Goal: Find contact information: Find contact information

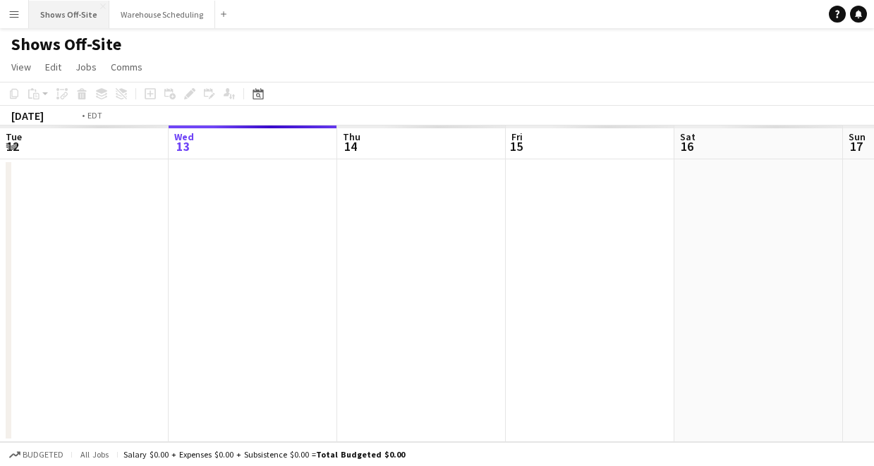
scroll to position [0, 485]
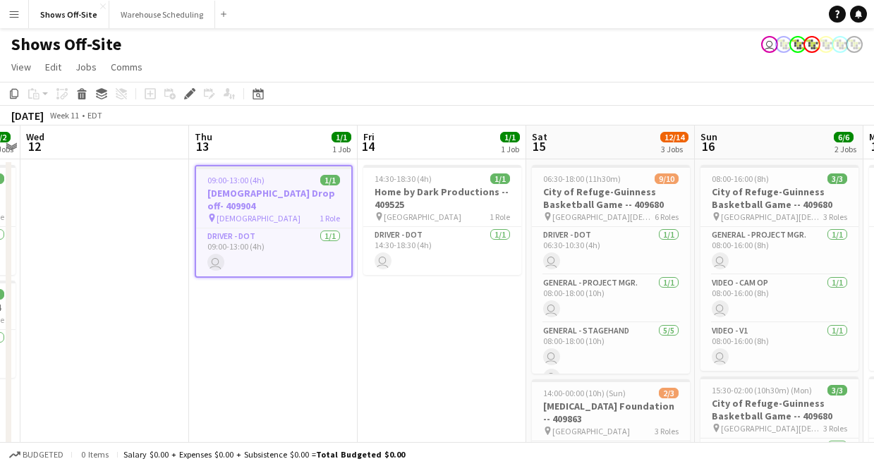
click at [13, 13] on app-icon "Menu" at bounding box center [13, 13] width 11 height 11
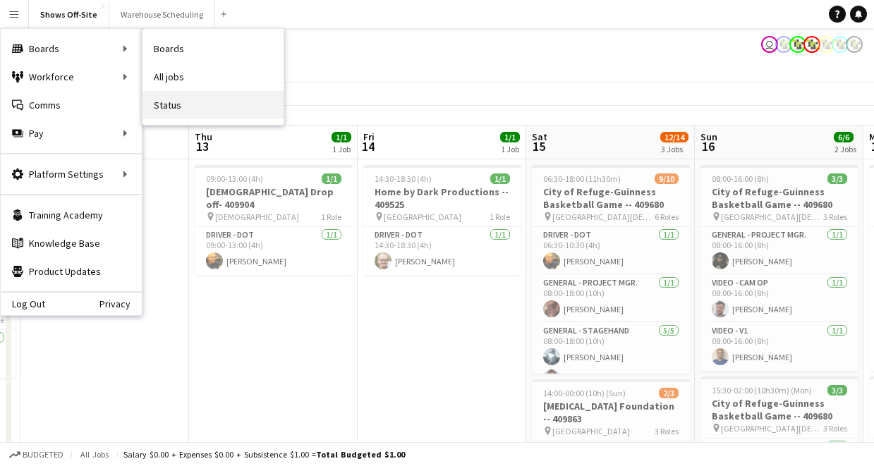
click at [166, 99] on link "Status" at bounding box center [213, 105] width 141 height 28
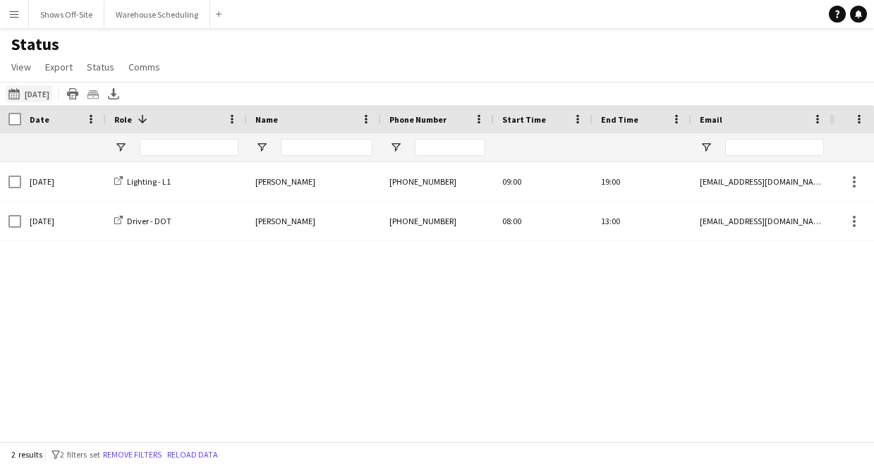
click at [52, 99] on button "08-13-2025 to 08-19-2025 08-21-2025" at bounding box center [29, 93] width 47 height 17
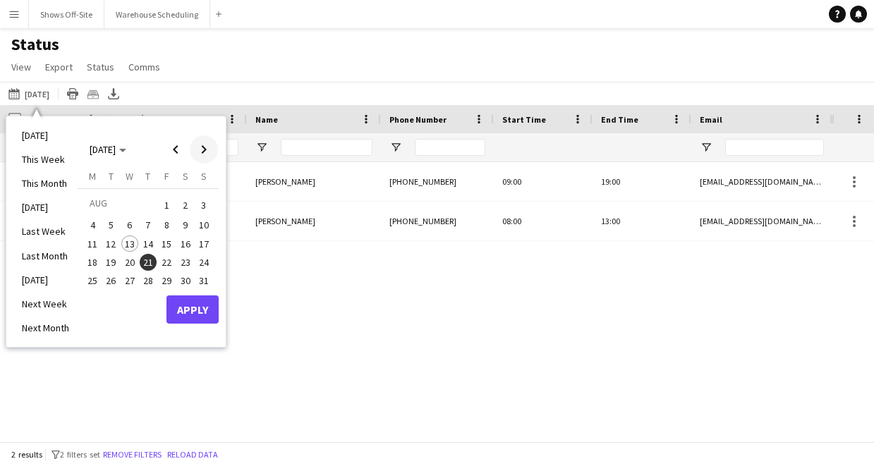
click at [209, 157] on span "Next month" at bounding box center [204, 149] width 28 height 28
click at [183, 254] on span "20" at bounding box center [185, 258] width 17 height 17
click at [181, 327] on button "Apply" at bounding box center [192, 325] width 52 height 28
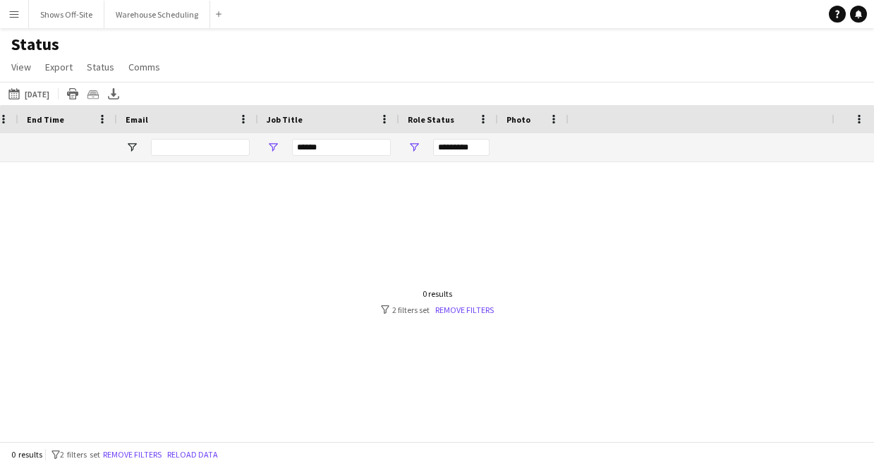
scroll to position [0, 780]
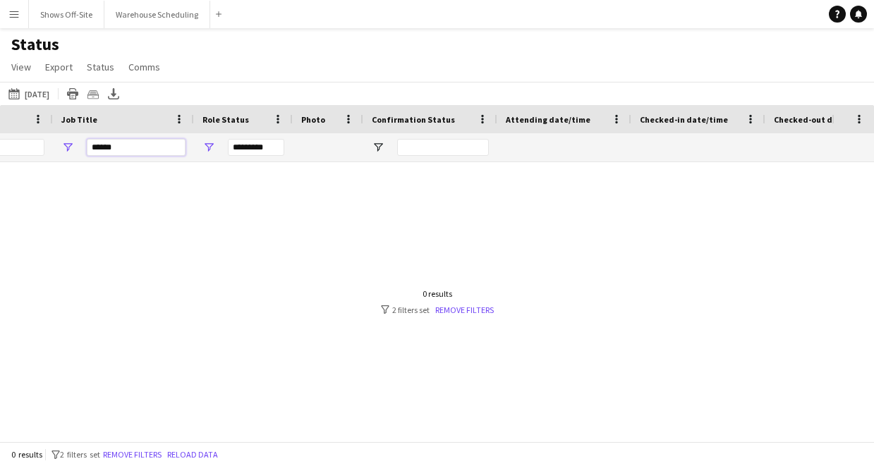
drag, startPoint x: 137, startPoint y: 141, endPoint x: 85, endPoint y: 141, distance: 52.2
click at [91, 141] on input "******" at bounding box center [136, 147] width 99 height 17
drag, startPoint x: 126, startPoint y: 149, endPoint x: 68, endPoint y: 149, distance: 58.6
click at [69, 149] on div "******" at bounding box center [123, 147] width 141 height 28
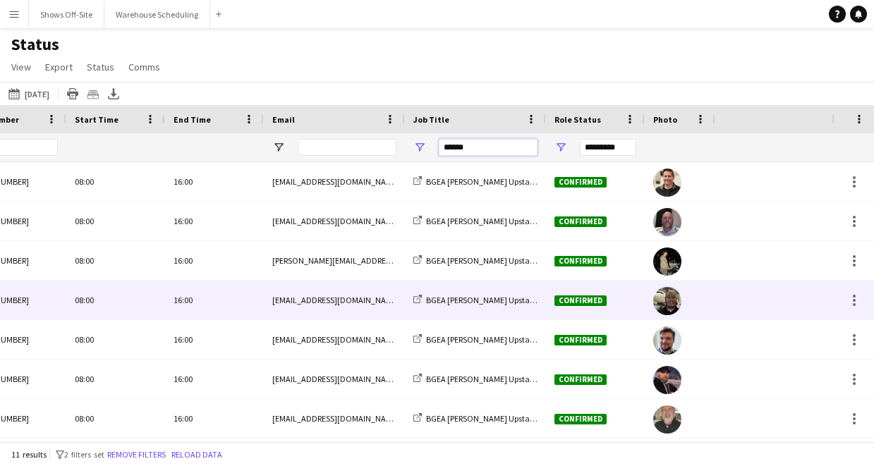
scroll to position [0, 0]
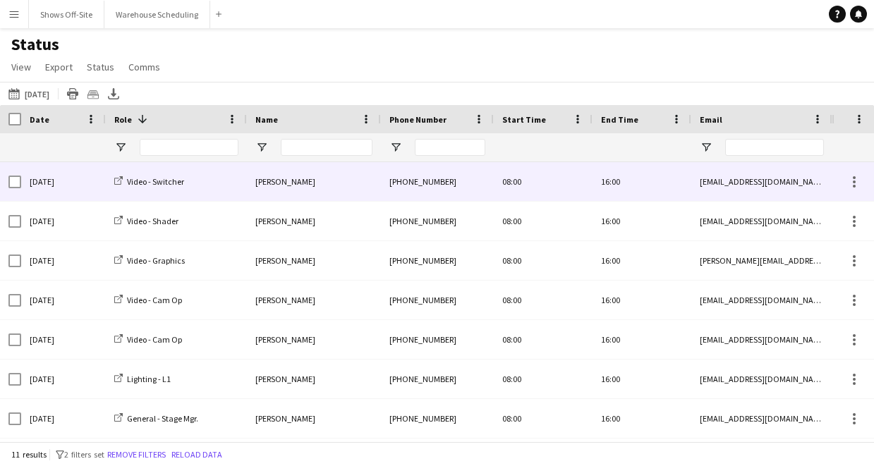
type input "******"
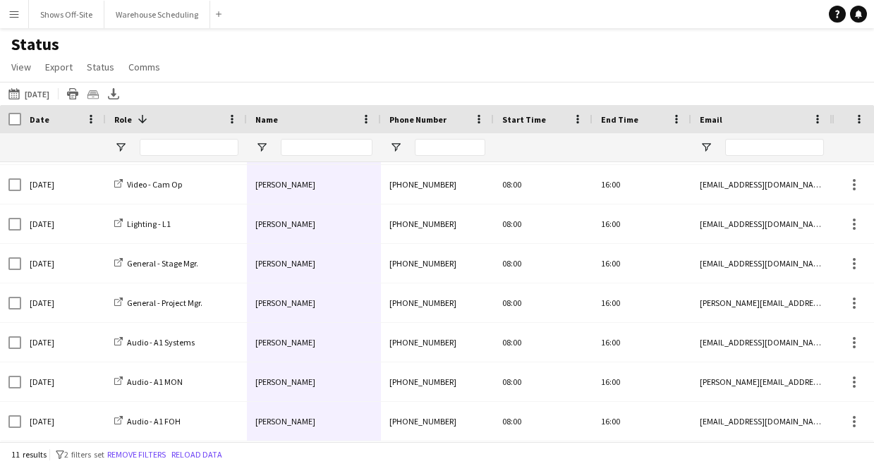
drag, startPoint x: 289, startPoint y: 180, endPoint x: 313, endPoint y: 425, distance: 246.0
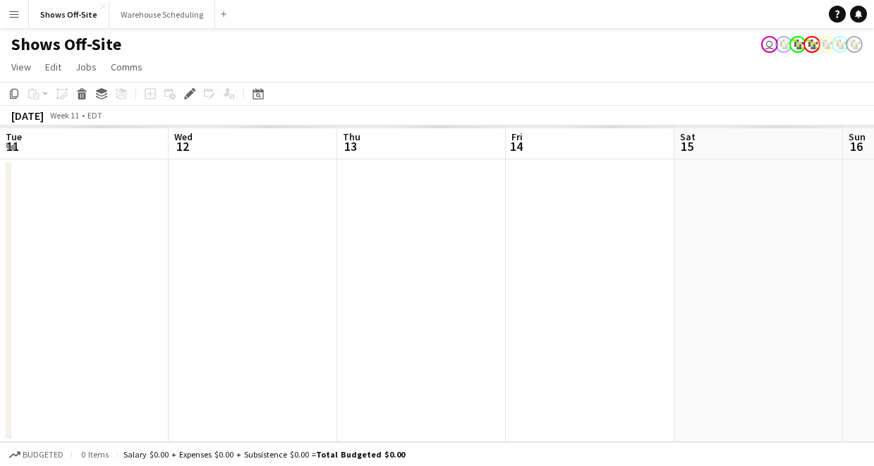
scroll to position [0, 485]
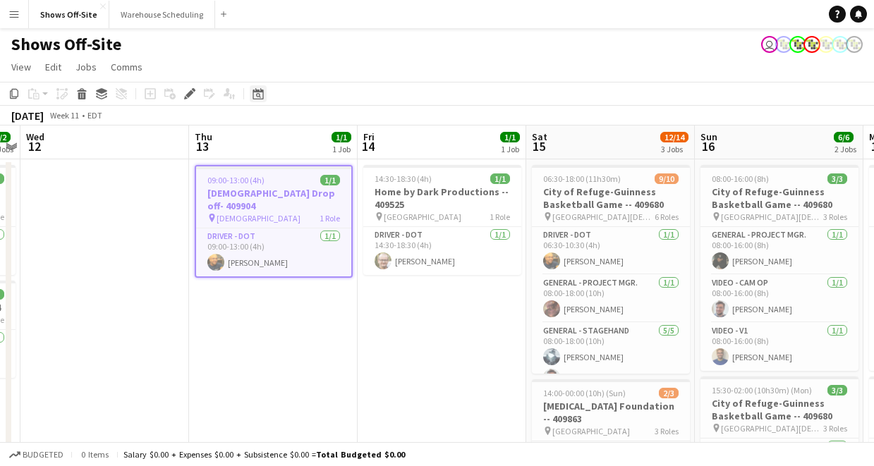
click at [255, 99] on div "Date picker" at bounding box center [258, 93] width 17 height 17
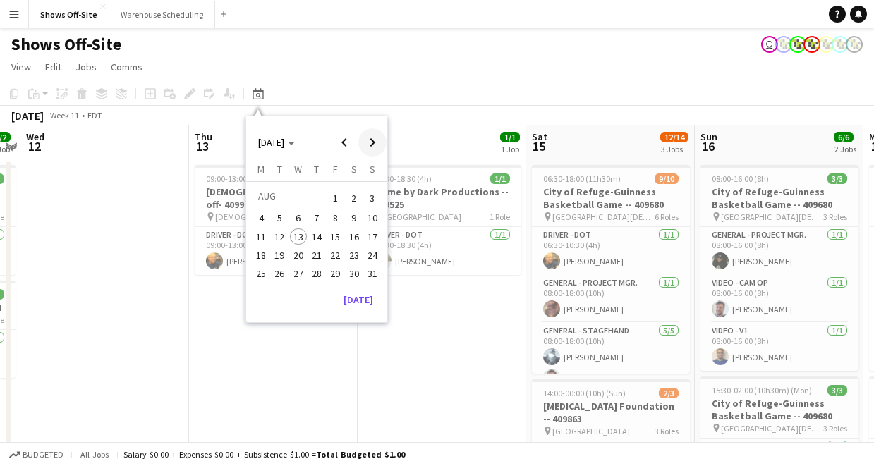
click at [372, 145] on span "Next month" at bounding box center [372, 142] width 28 height 28
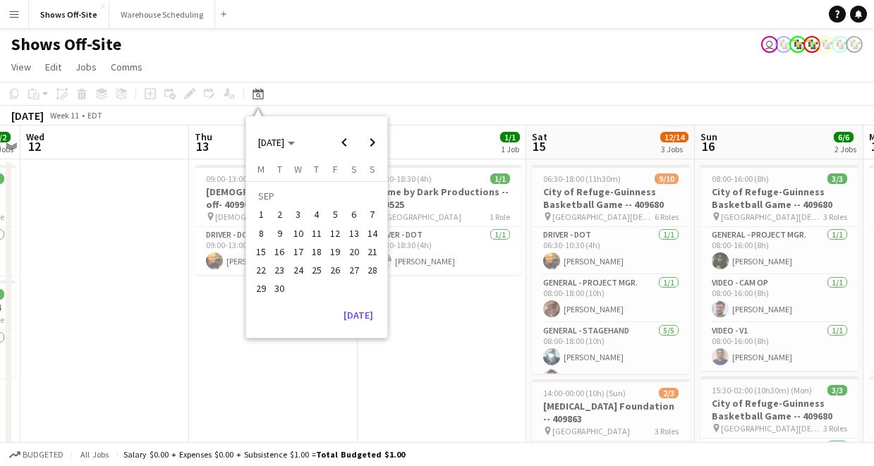
click at [353, 249] on span "20" at bounding box center [354, 251] width 17 height 17
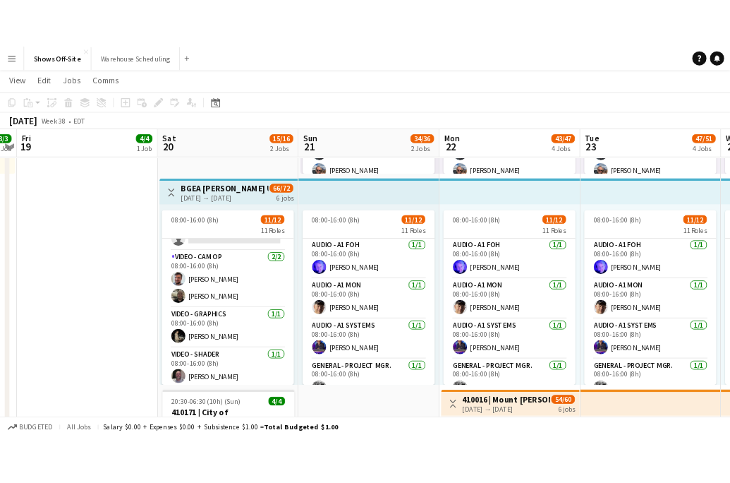
scroll to position [373, 0]
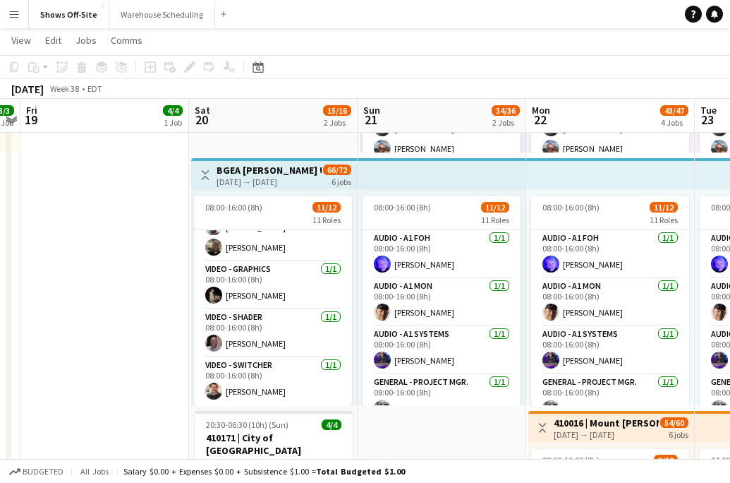
click at [8, 13] on app-icon "Menu" at bounding box center [13, 13] width 11 height 11
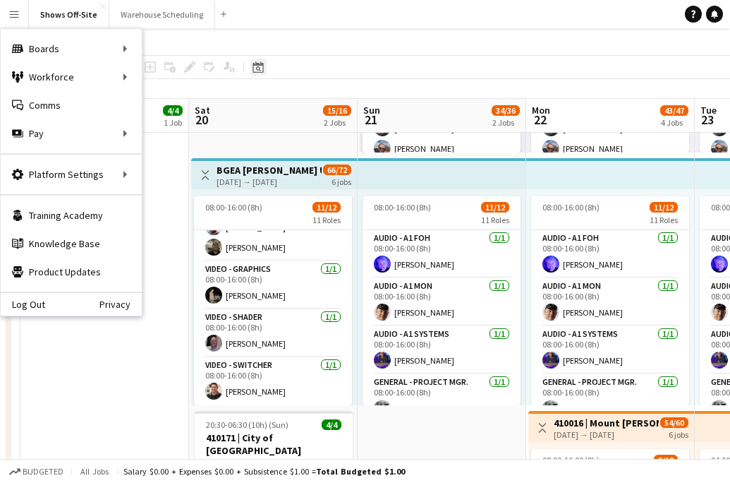
click at [258, 64] on icon at bounding box center [258, 66] width 11 height 11
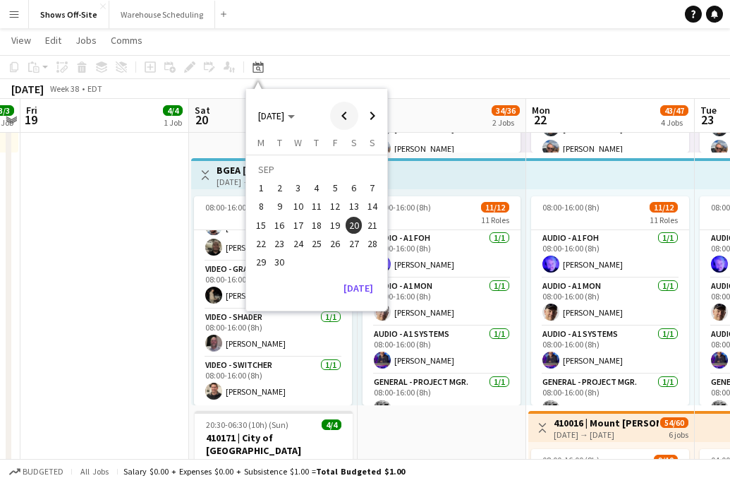
click at [340, 117] on span "Previous month" at bounding box center [344, 116] width 28 height 28
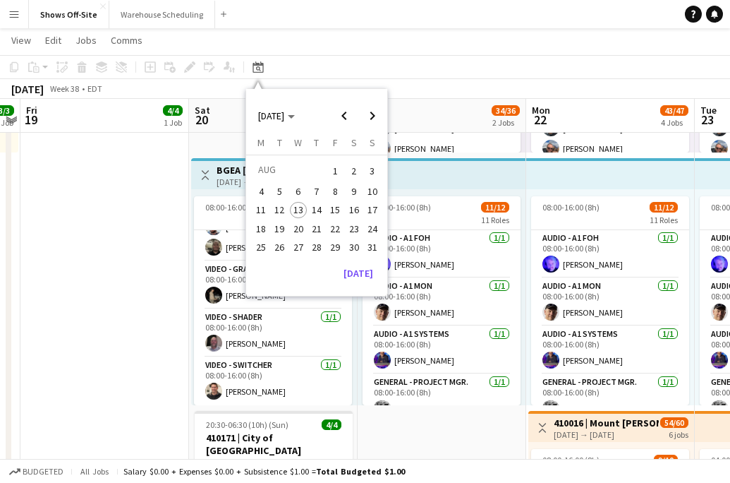
click at [341, 248] on span "29" at bounding box center [335, 246] width 17 height 17
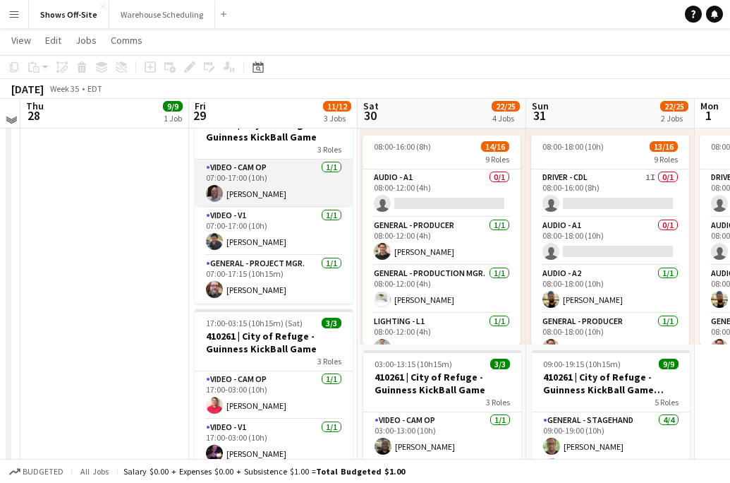
scroll to position [315, 0]
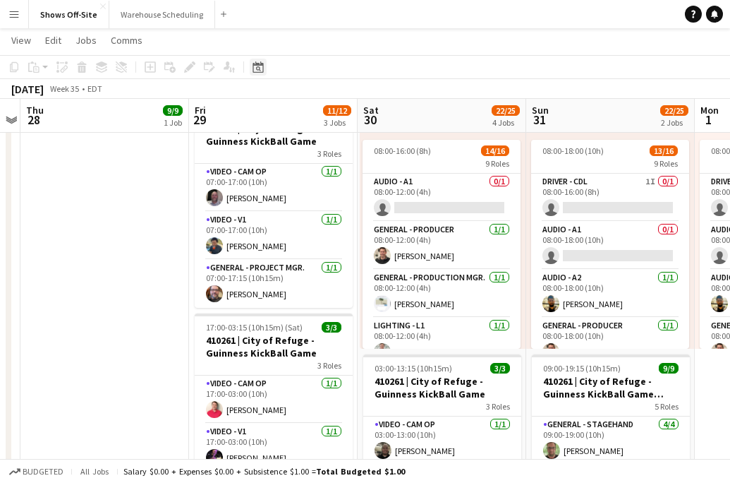
click at [257, 66] on icon "Date picker" at bounding box center [258, 66] width 11 height 11
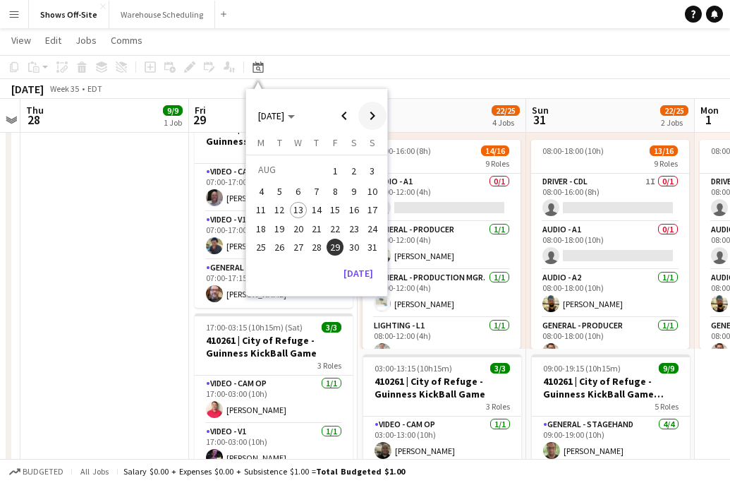
click at [373, 120] on span "Next month" at bounding box center [372, 116] width 28 height 28
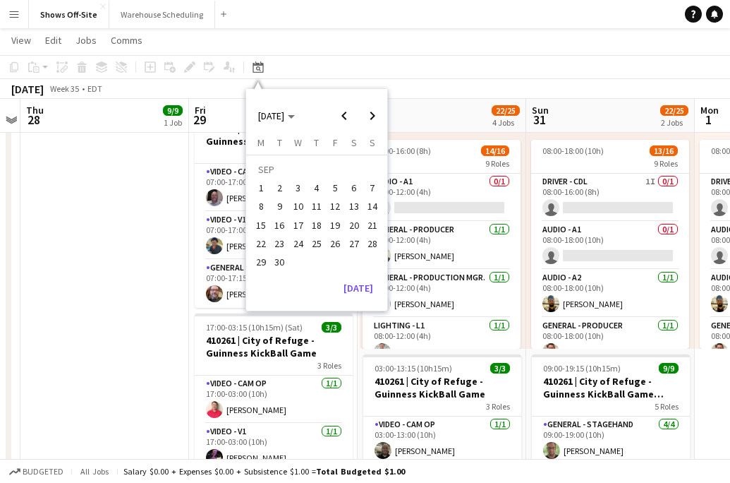
click at [354, 228] on span "20" at bounding box center [354, 225] width 17 height 17
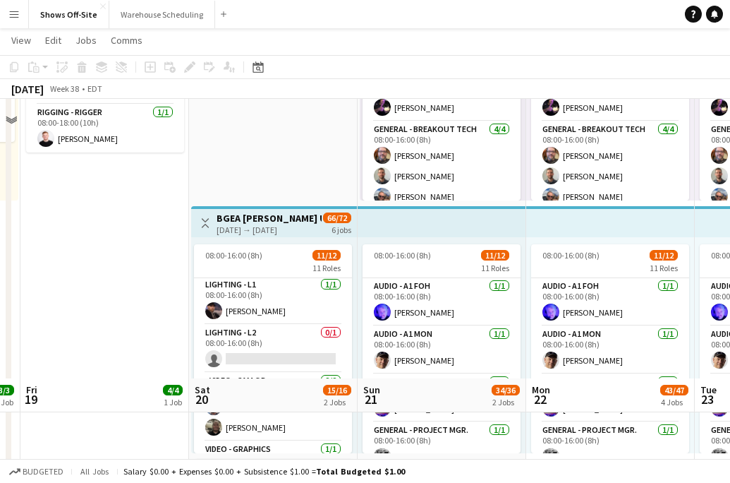
scroll to position [158, 0]
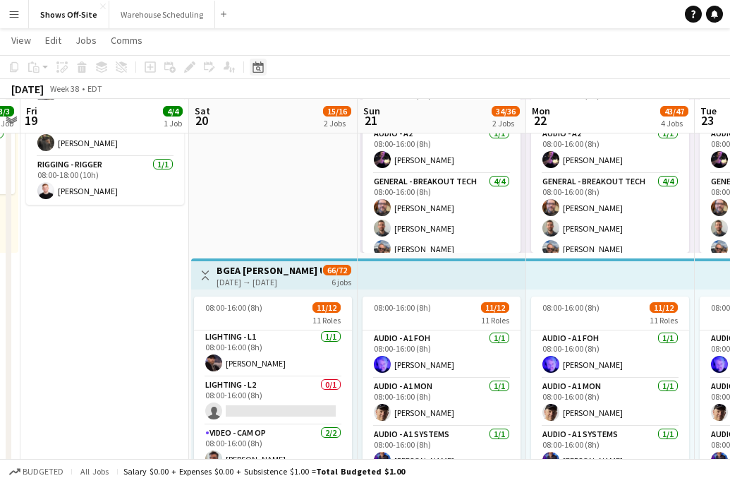
click at [259, 73] on div "Date picker" at bounding box center [258, 67] width 17 height 17
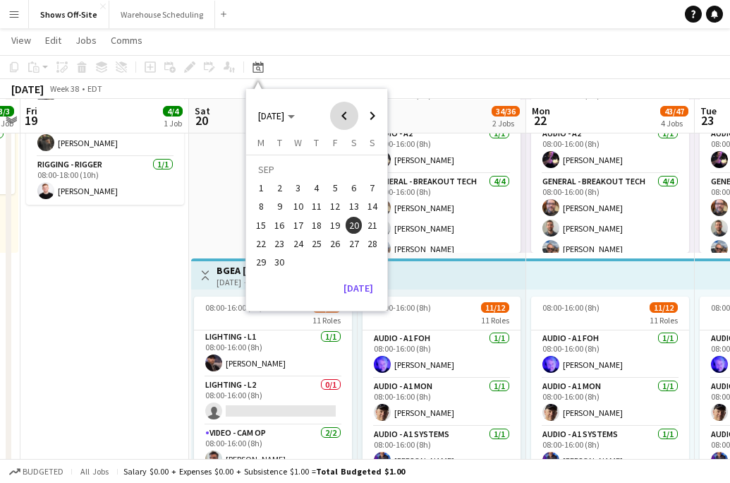
click at [346, 121] on span "Previous month" at bounding box center [344, 116] width 28 height 28
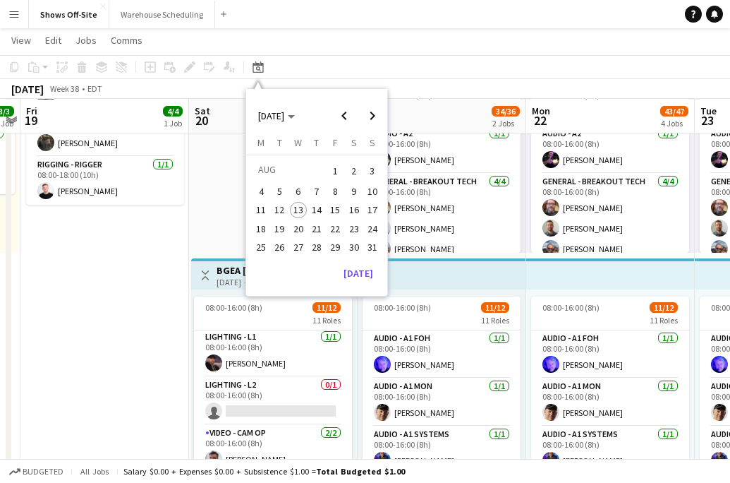
click at [336, 246] on span "29" at bounding box center [335, 246] width 17 height 17
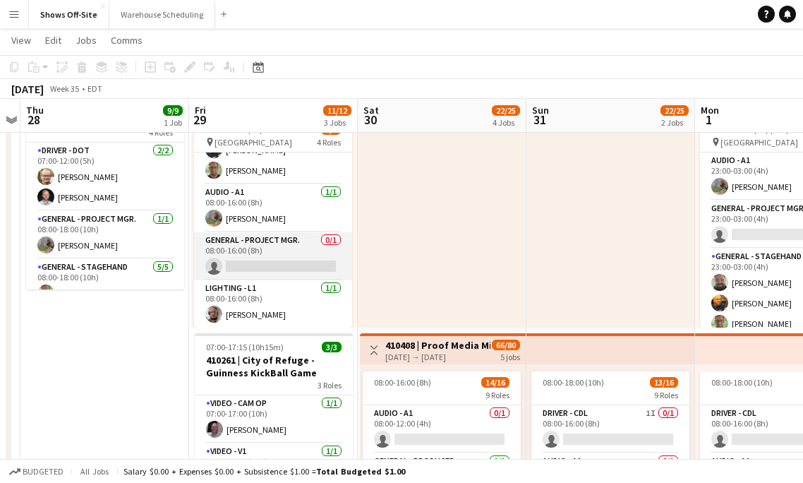
scroll to position [0, 0]
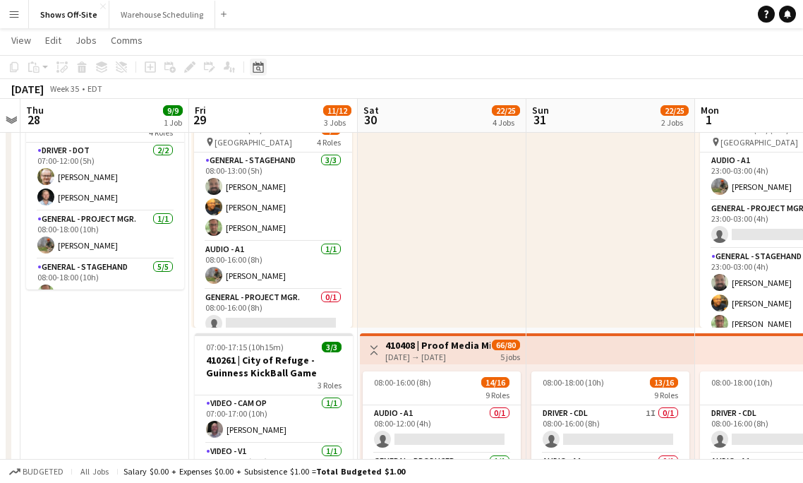
click at [258, 63] on icon at bounding box center [258, 66] width 11 height 11
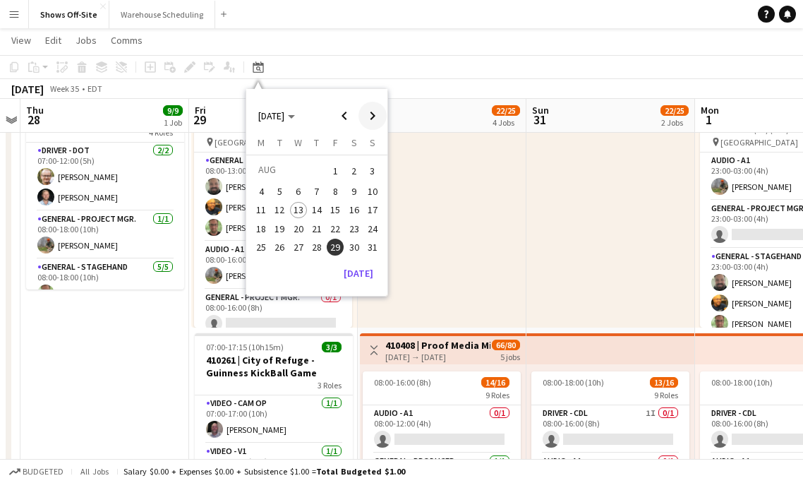
click at [363, 110] on span "Next month" at bounding box center [372, 116] width 28 height 28
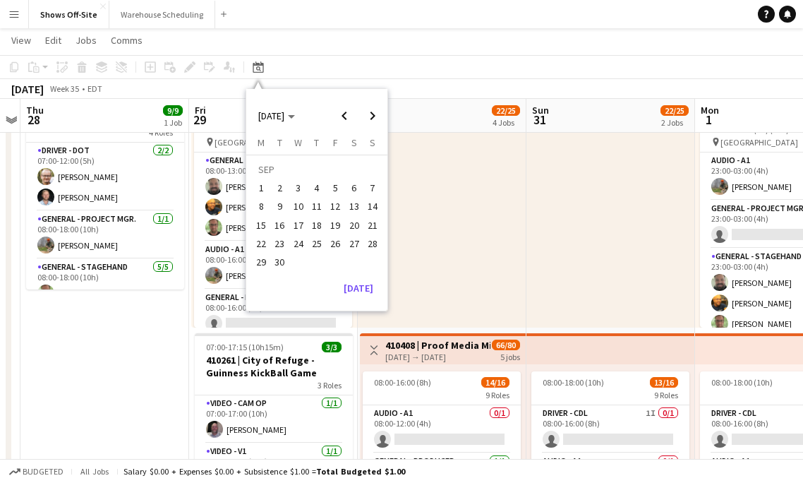
click at [356, 219] on span "20" at bounding box center [354, 225] width 17 height 17
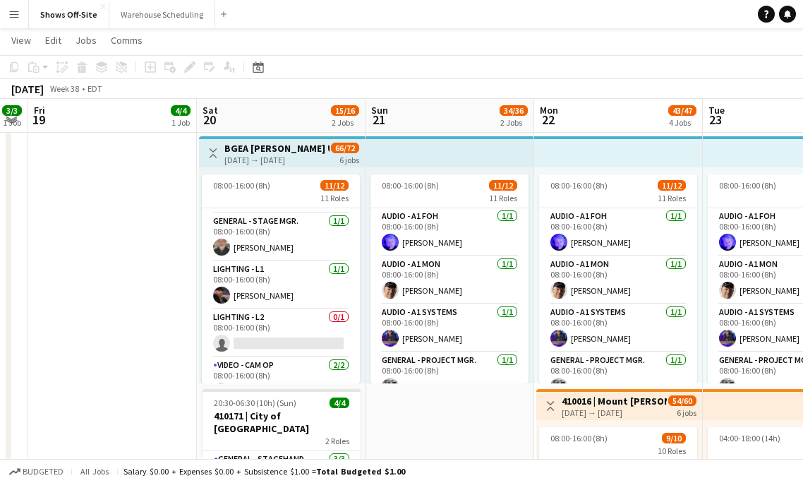
scroll to position [373, 0]
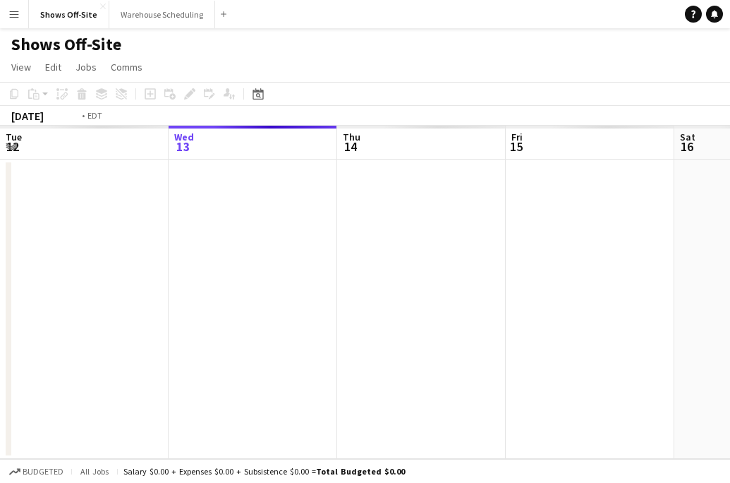
scroll to position [0, 485]
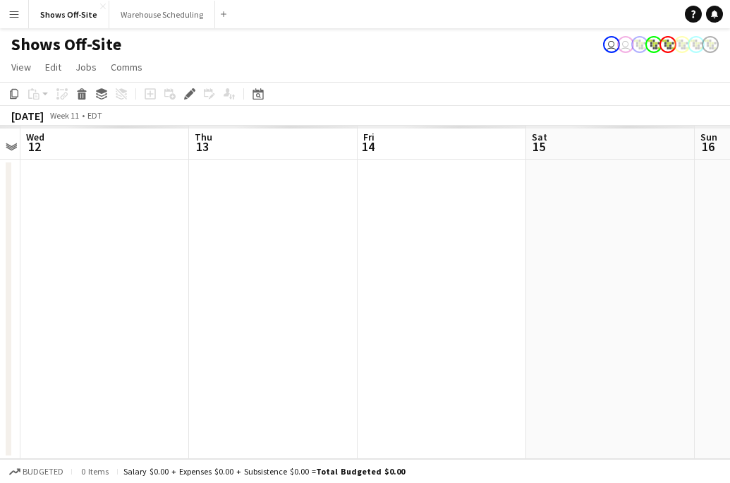
click at [11, 8] on button "Menu" at bounding box center [14, 14] width 28 height 28
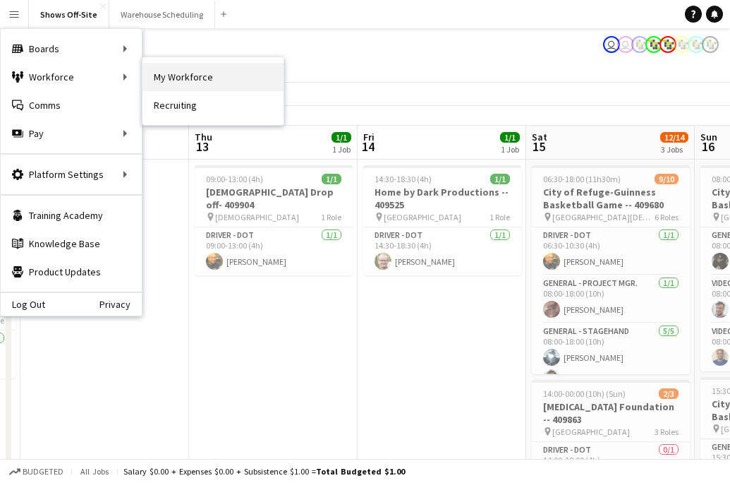
click at [202, 78] on link "My Workforce" at bounding box center [213, 77] width 141 height 28
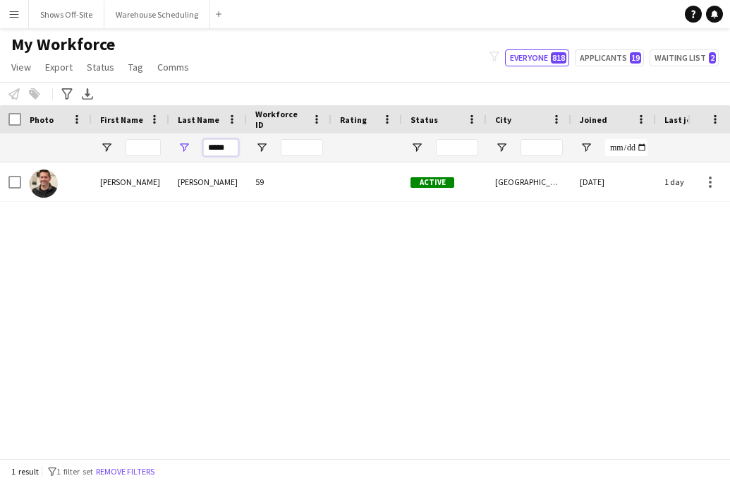
drag, startPoint x: 162, startPoint y: 151, endPoint x: 114, endPoint y: 151, distance: 48.7
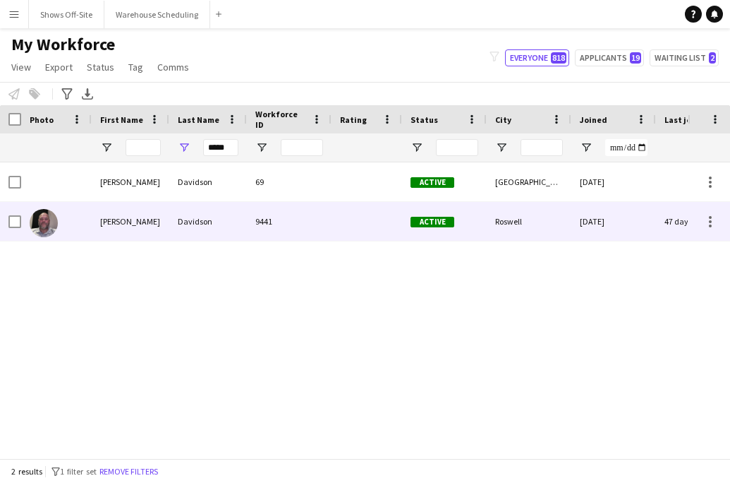
click at [137, 217] on div "Scott" at bounding box center [131, 221] width 78 height 39
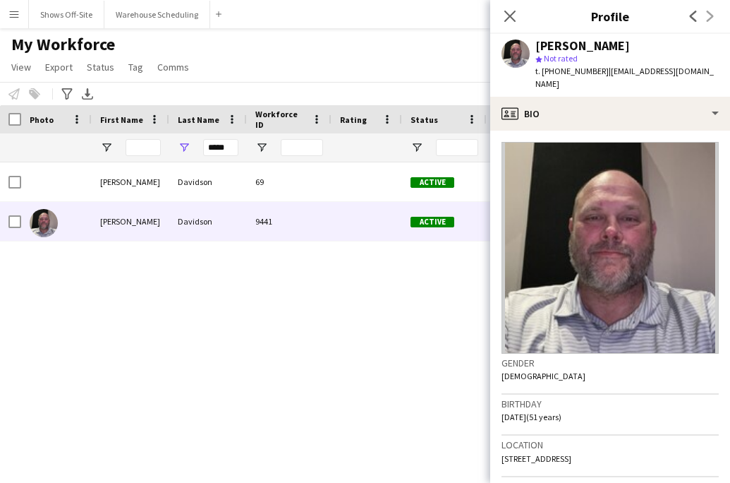
scroll to position [80, 0]
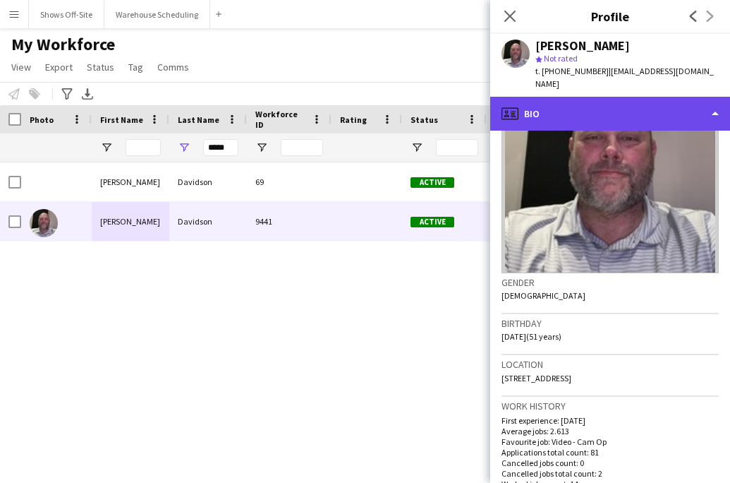
click at [571, 102] on div "profile Bio" at bounding box center [610, 114] width 240 height 34
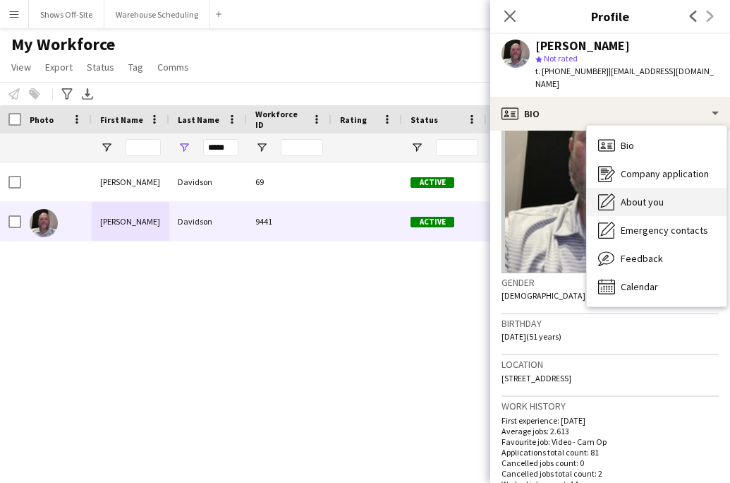
click at [627, 195] on span "About you" at bounding box center [642, 201] width 43 height 13
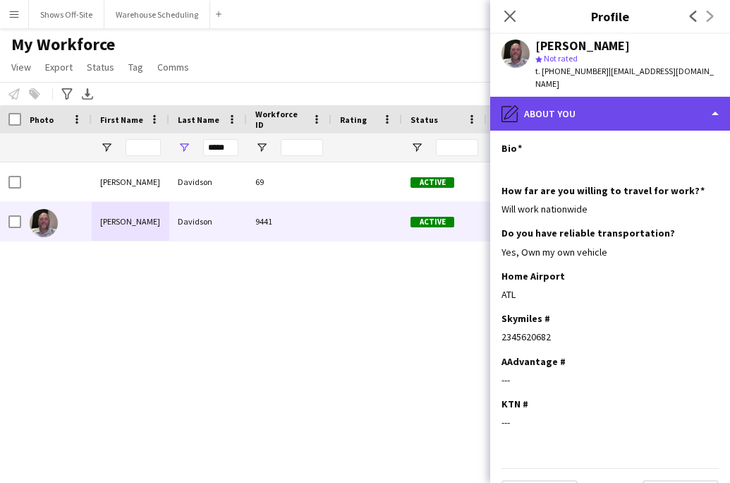
click at [629, 97] on div "pencil4 About you" at bounding box center [610, 114] width 240 height 34
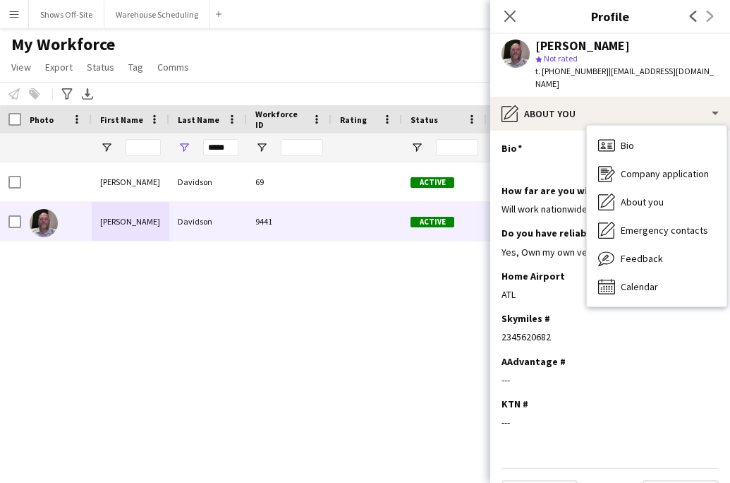
click at [638, 126] on div "Bio Bio Company application Company application About you About you Emergency c…" at bounding box center [657, 216] width 140 height 181
click at [643, 159] on div "Company application Company application" at bounding box center [657, 173] width 140 height 28
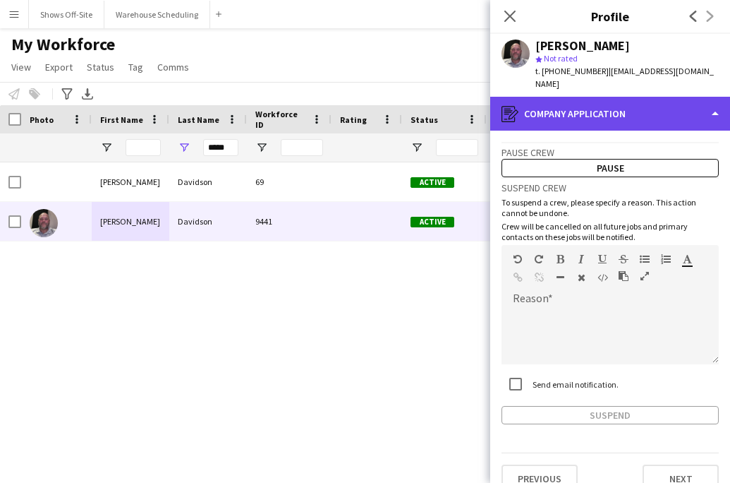
click at [632, 98] on div "register Company application" at bounding box center [610, 114] width 240 height 34
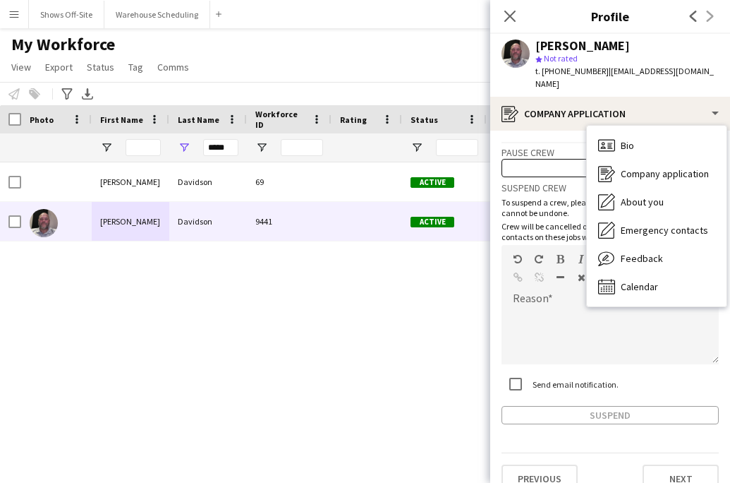
click at [635, 126] on div "Bio Bio Company application Company application About you About you Emergency c…" at bounding box center [657, 216] width 140 height 181
click at [641, 131] on div "Bio Bio" at bounding box center [657, 145] width 140 height 28
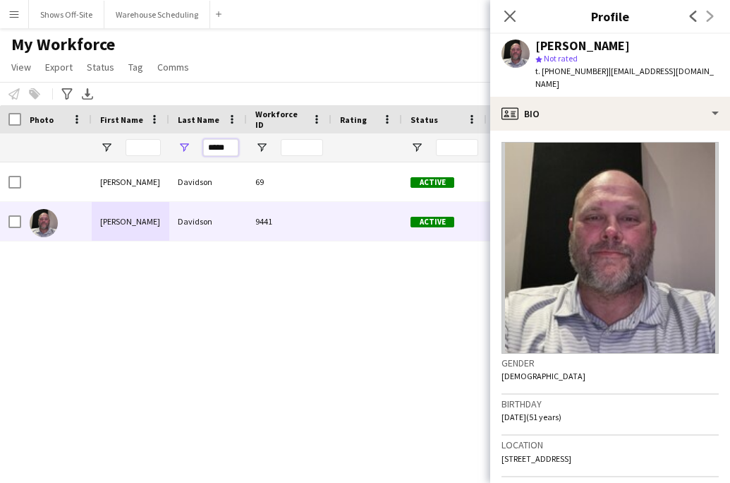
drag, startPoint x: 229, startPoint y: 147, endPoint x: 176, endPoint y: 147, distance: 52.2
click at [183, 147] on div "*****" at bounding box center [208, 147] width 78 height 28
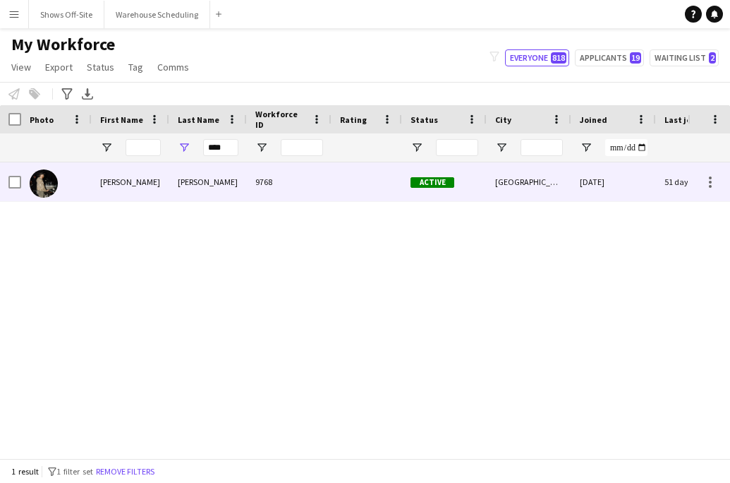
click at [175, 183] on div "WORBINGTON" at bounding box center [208, 181] width 78 height 39
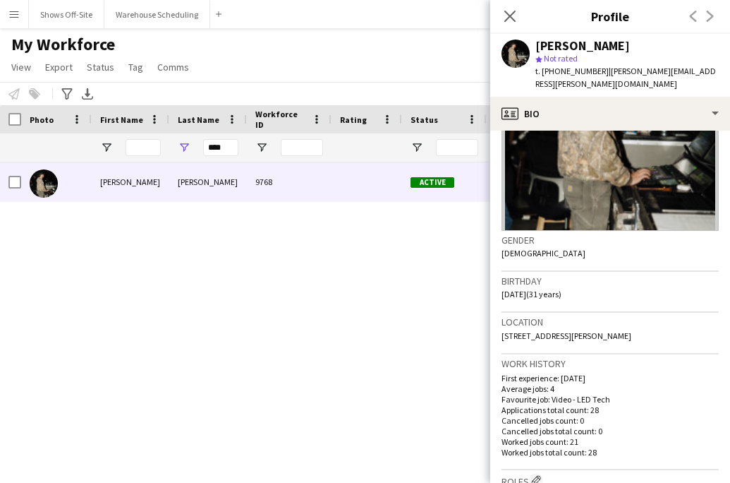
scroll to position [0, 0]
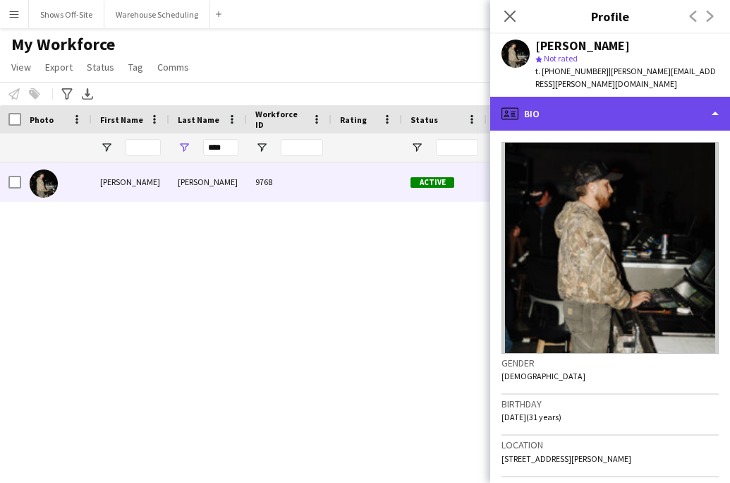
click at [612, 110] on div "profile Bio" at bounding box center [610, 114] width 240 height 34
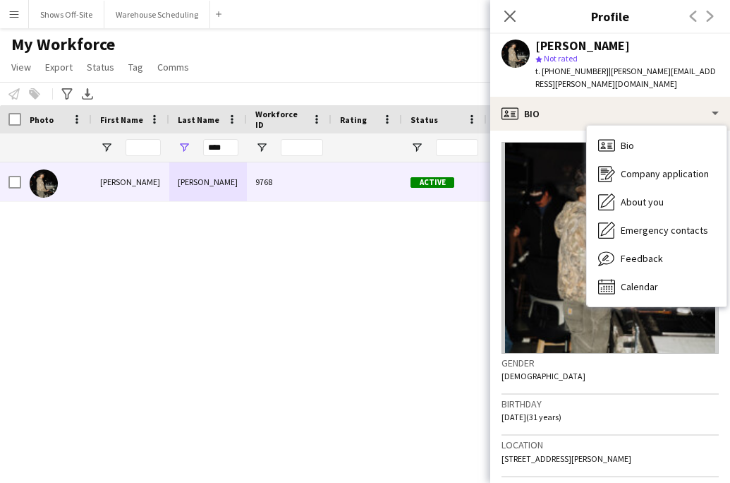
drag, startPoint x: 634, startPoint y: 448, endPoint x: 466, endPoint y: 444, distance: 168.6
click at [465, 444] on body "Menu Boards Boards Boards All jobs Status Workforce Workforce My Workforce Recr…" at bounding box center [365, 241] width 730 height 483
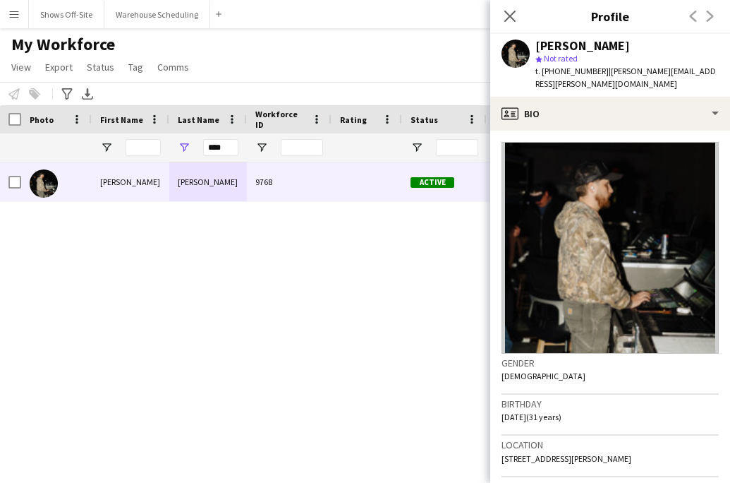
drag, startPoint x: 643, startPoint y: 440, endPoint x: 550, endPoint y: 440, distance: 93.1
click at [550, 440] on div "Location 50 Cody Street, Robbinsville, 28771" at bounding box center [610, 455] width 217 height 41
drag, startPoint x: 634, startPoint y: 447, endPoint x: 503, endPoint y: 447, distance: 130.5
click at [502, 447] on div "Location 50 Cody Street, Robbinsville, 28771" at bounding box center [610, 455] width 217 height 41
copy span "50 Cody Street, Robbinsville, 28771"
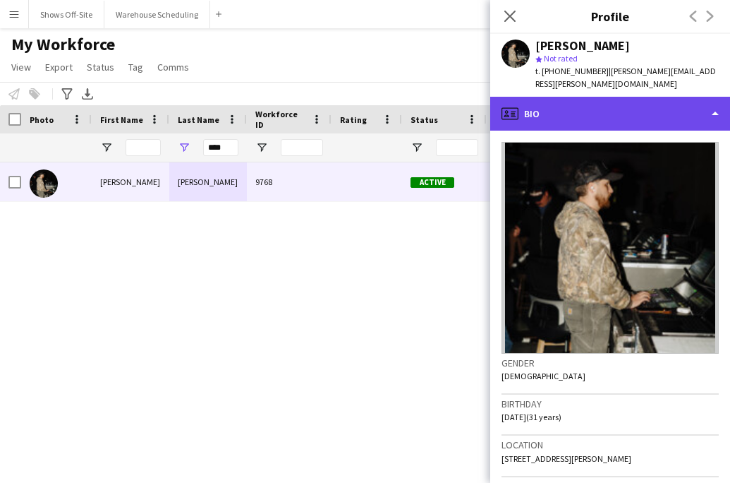
click at [573, 111] on div "profile Bio" at bounding box center [610, 114] width 240 height 34
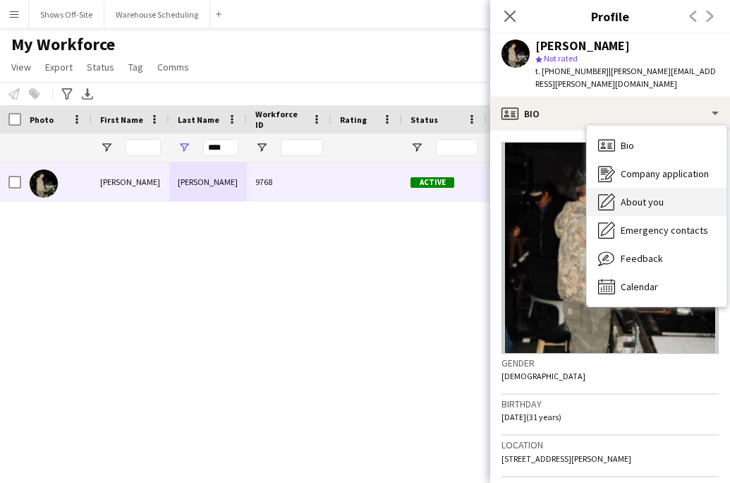
click at [622, 188] on div "About you About you" at bounding box center [657, 202] width 140 height 28
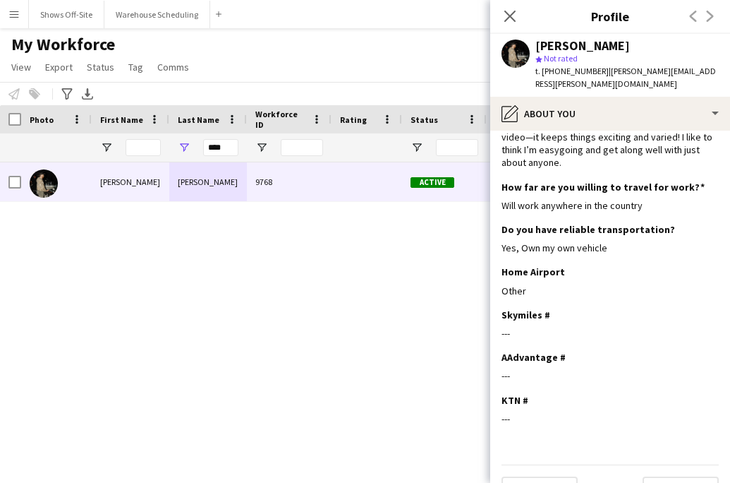
scroll to position [108, 0]
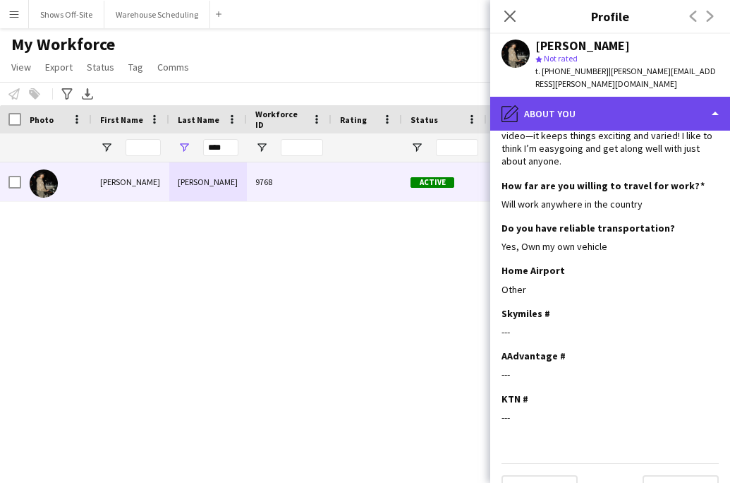
click at [574, 103] on div "pencil4 About you" at bounding box center [610, 114] width 240 height 34
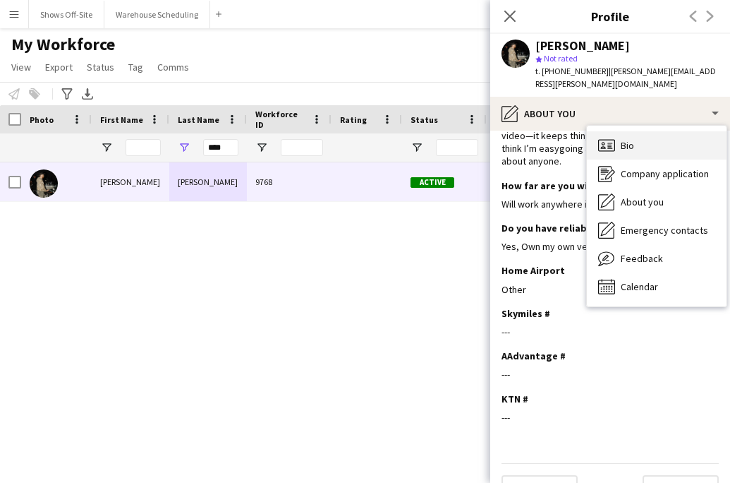
click at [609, 131] on div "Bio Bio" at bounding box center [657, 145] width 140 height 28
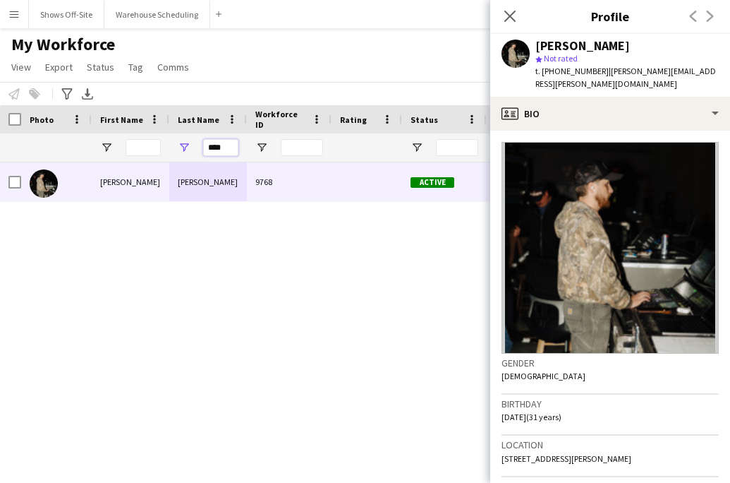
drag, startPoint x: 226, startPoint y: 152, endPoint x: 155, endPoint y: 151, distance: 71.3
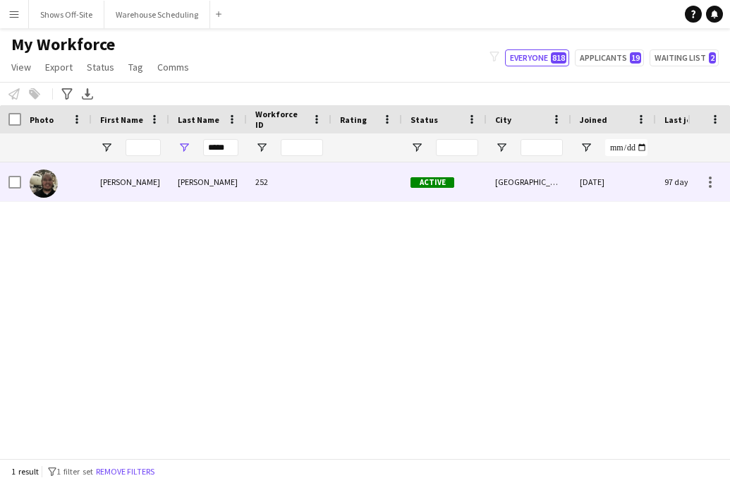
click at [157, 176] on div "Greg" at bounding box center [131, 181] width 78 height 39
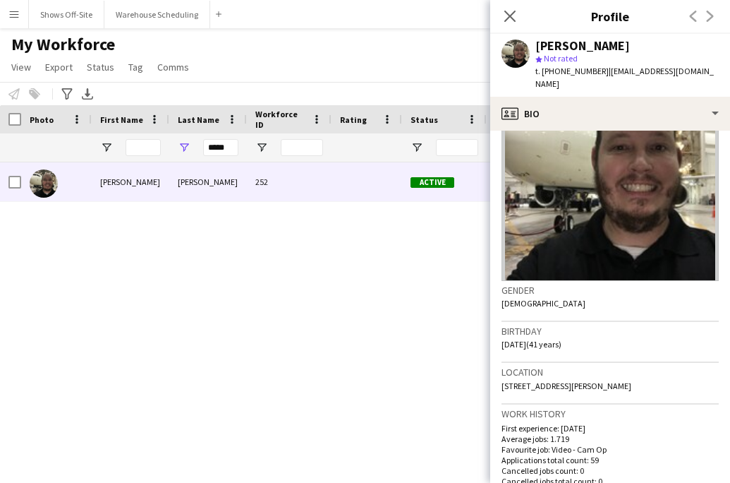
scroll to position [79, 0]
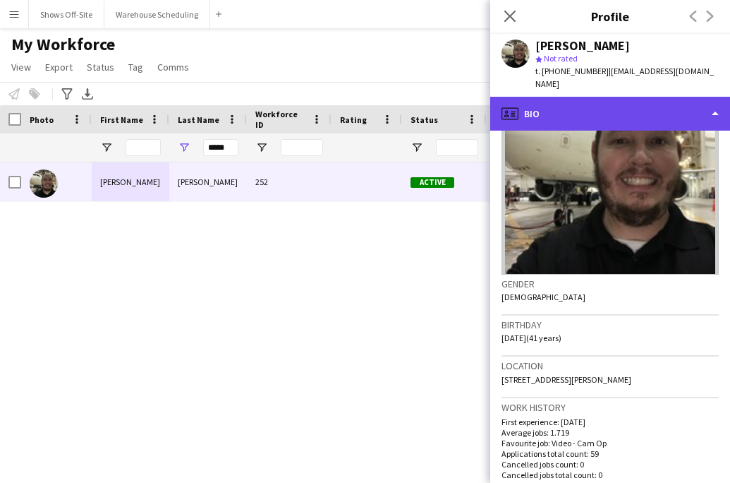
click at [603, 97] on div "profile Bio" at bounding box center [610, 114] width 240 height 34
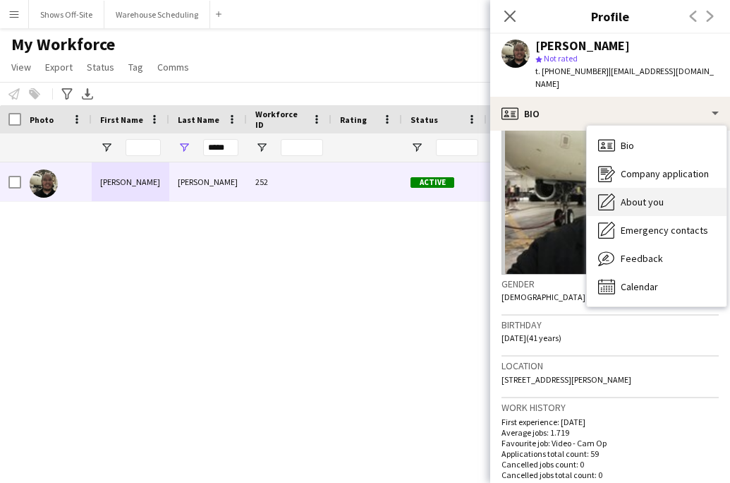
click at [625, 188] on div "About you About you" at bounding box center [657, 202] width 140 height 28
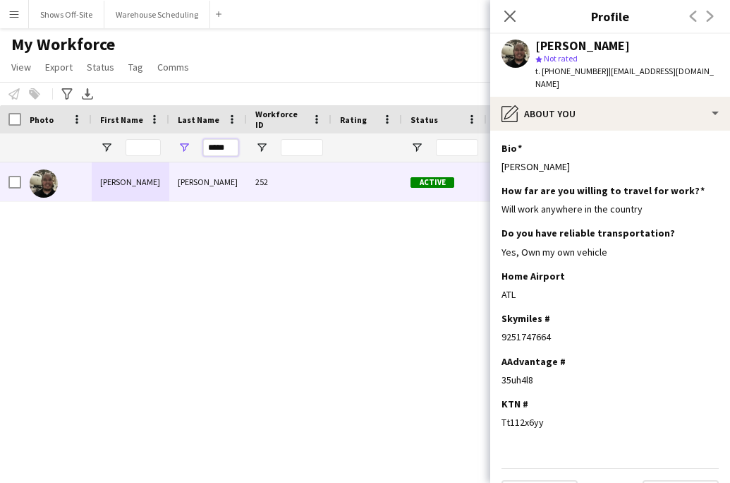
drag, startPoint x: 237, startPoint y: 147, endPoint x: 205, endPoint y: 147, distance: 32.5
click at [205, 147] on input "*****" at bounding box center [220, 147] width 35 height 17
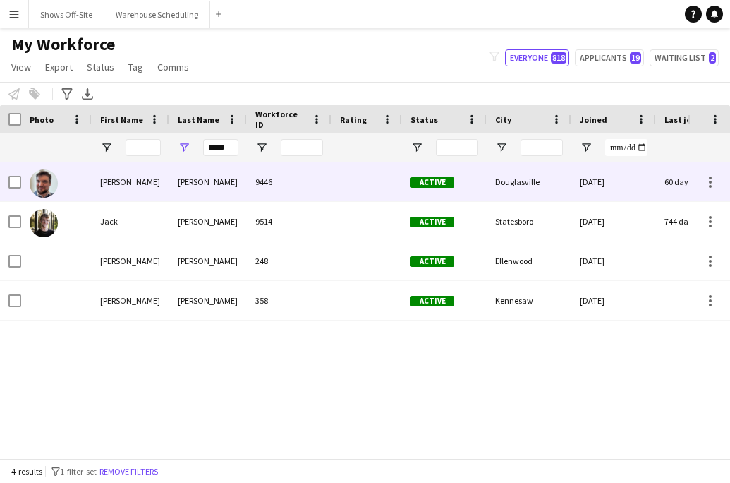
click at [205, 168] on div "Alexander" at bounding box center [208, 181] width 78 height 39
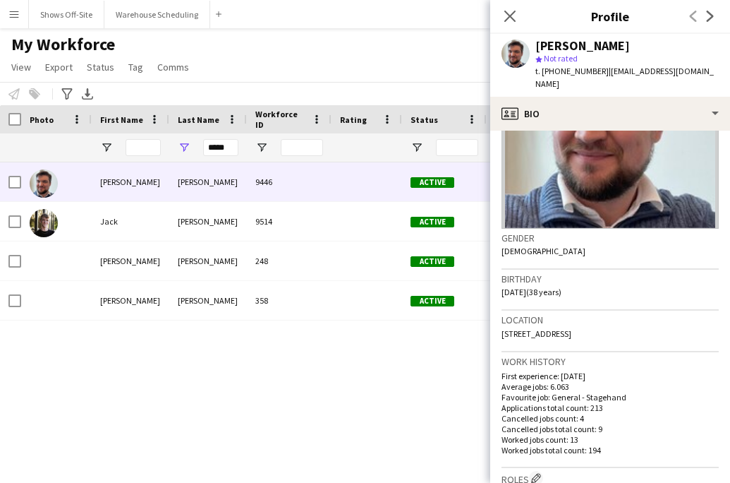
scroll to position [137, 0]
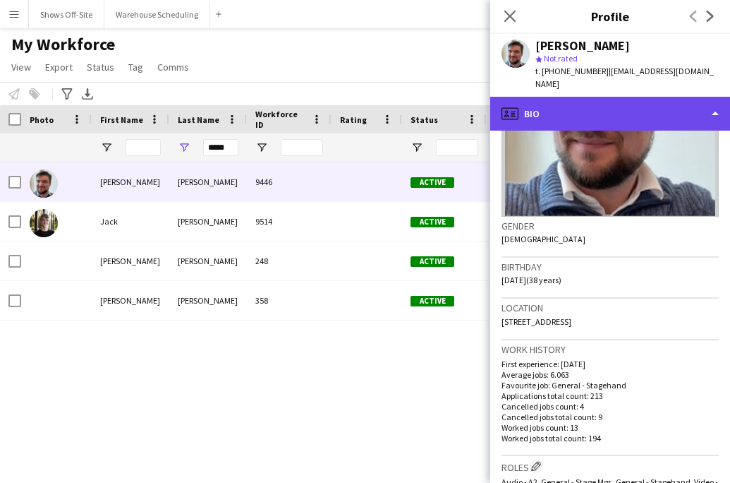
click at [600, 116] on div "profile Bio" at bounding box center [610, 114] width 240 height 34
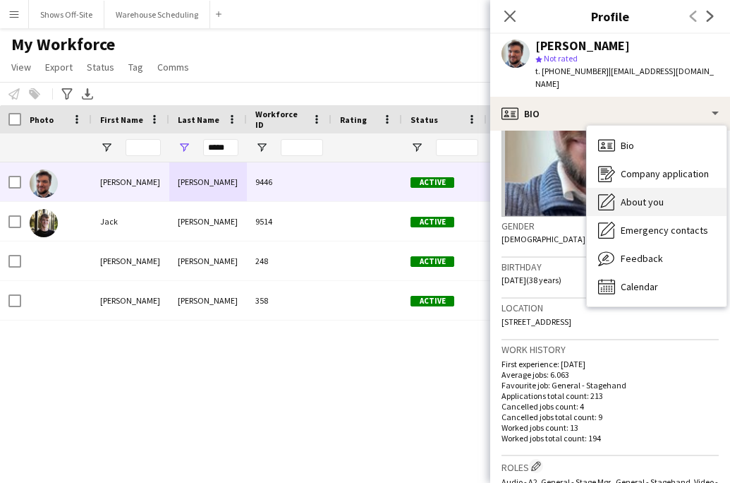
click at [610, 193] on icon "About you" at bounding box center [606, 201] width 17 height 17
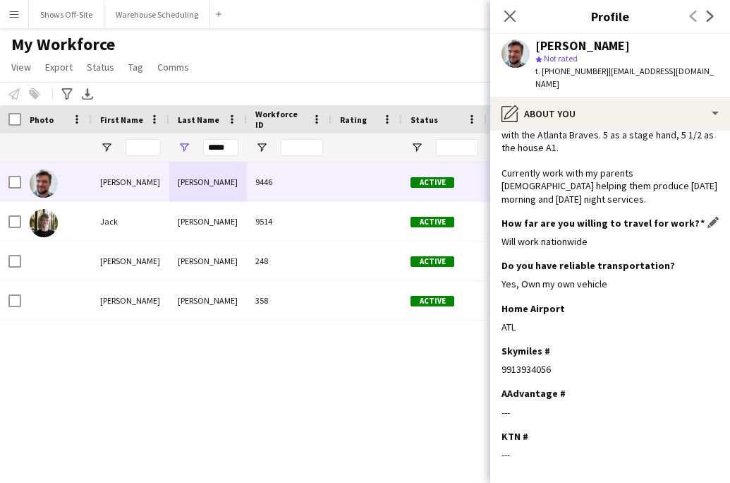
scroll to position [101, 0]
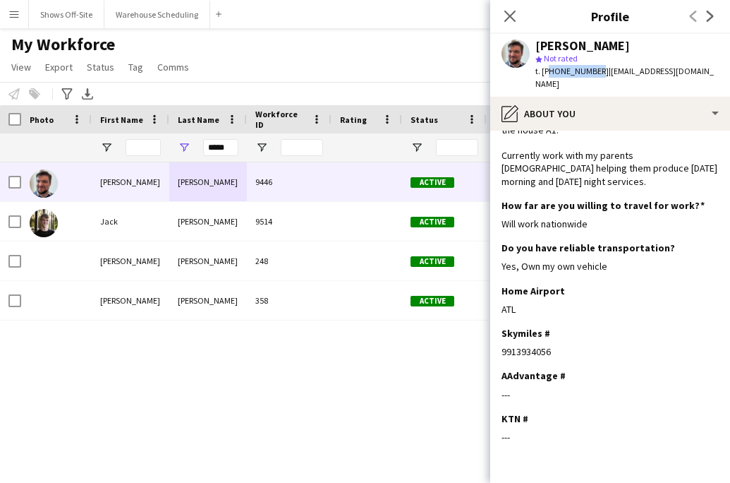
drag, startPoint x: 548, startPoint y: 73, endPoint x: 592, endPoint y: 73, distance: 43.7
click at [593, 74] on span "t. +16784699929" at bounding box center [571, 71] width 73 height 11
click at [577, 78] on div "Drew Alexander star Not rated t. +16784699929 | dalexander180@gmail.com" at bounding box center [610, 65] width 240 height 63
drag, startPoint x: 550, startPoint y: 72, endPoint x: 591, endPoint y: 72, distance: 40.9
click at [591, 72] on span "t. +16784699929" at bounding box center [571, 71] width 73 height 11
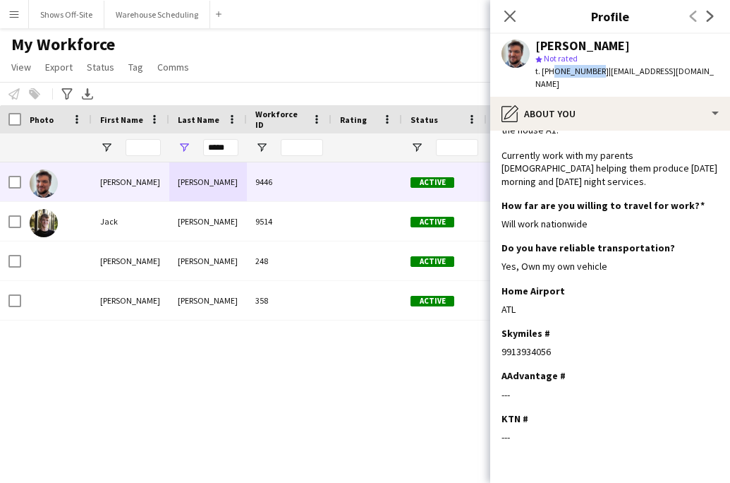
copy span "6784699929"
drag, startPoint x: 229, startPoint y: 148, endPoint x: 159, endPoint y: 147, distance: 69.8
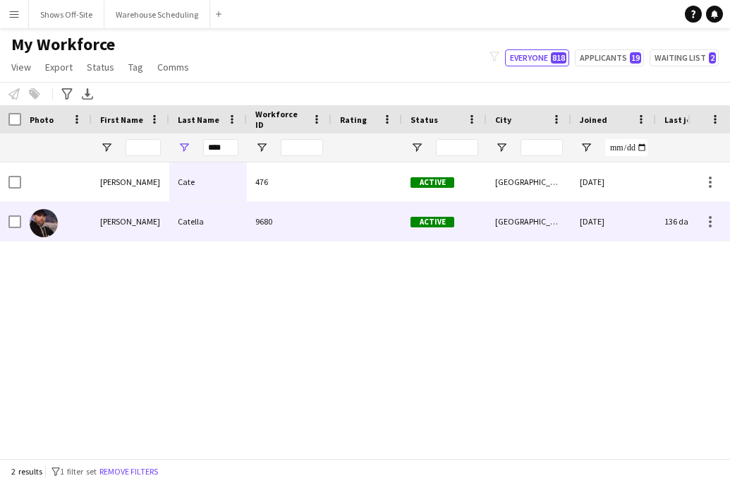
click at [193, 216] on div "Catella" at bounding box center [208, 221] width 78 height 39
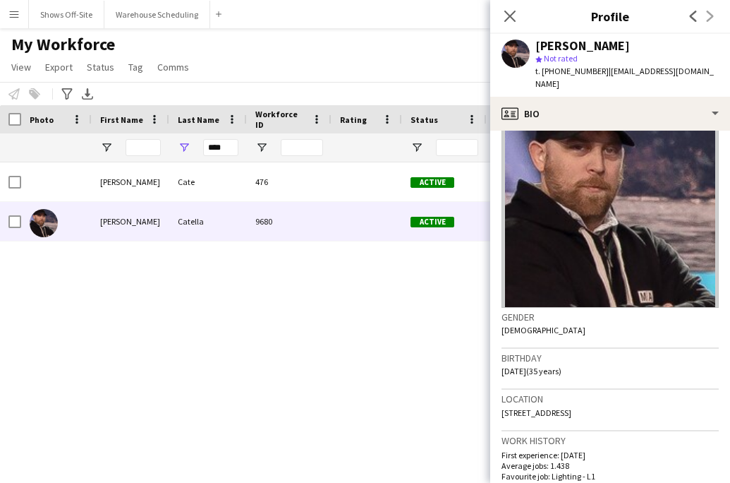
scroll to position [83, 0]
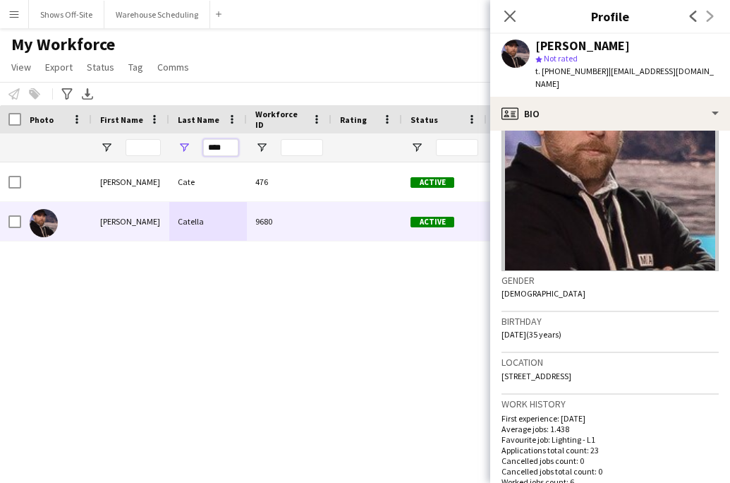
drag, startPoint x: 230, startPoint y: 152, endPoint x: 142, endPoint y: 152, distance: 88.2
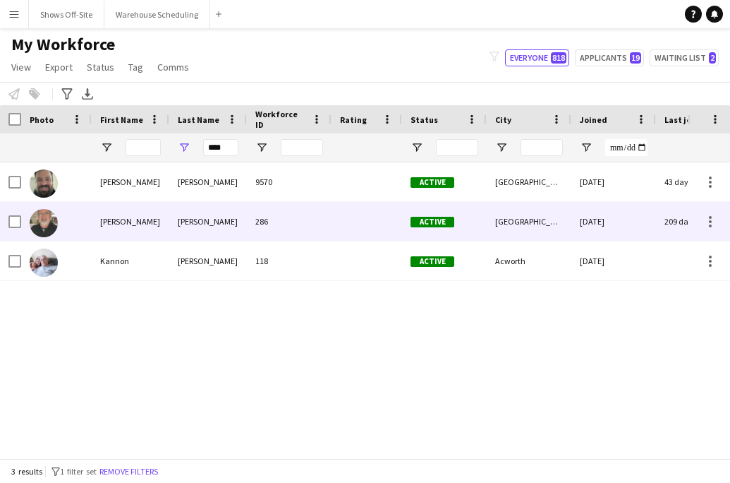
click at [201, 231] on div "Keeney" at bounding box center [208, 221] width 78 height 39
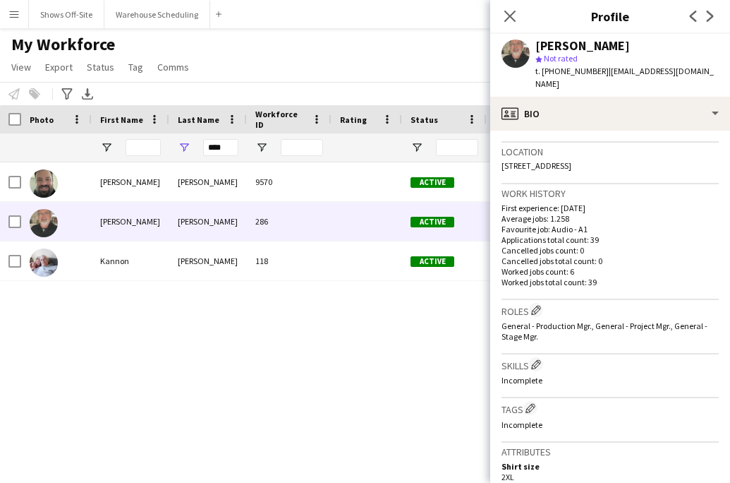
scroll to position [291, 0]
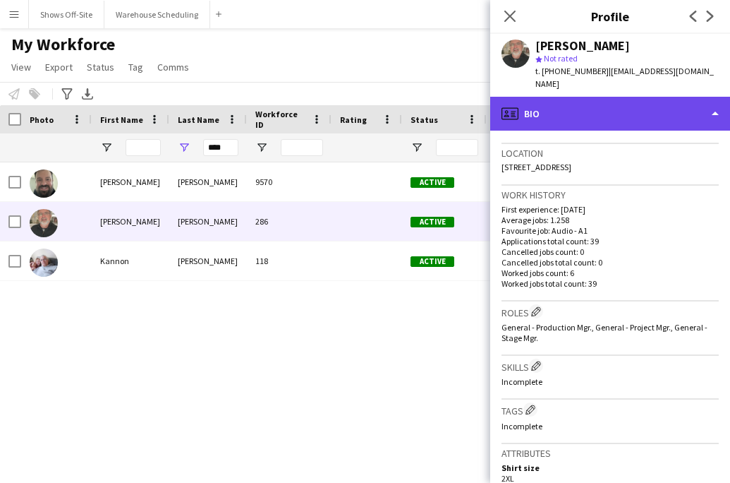
click at [588, 116] on div "profile Bio" at bounding box center [610, 114] width 240 height 34
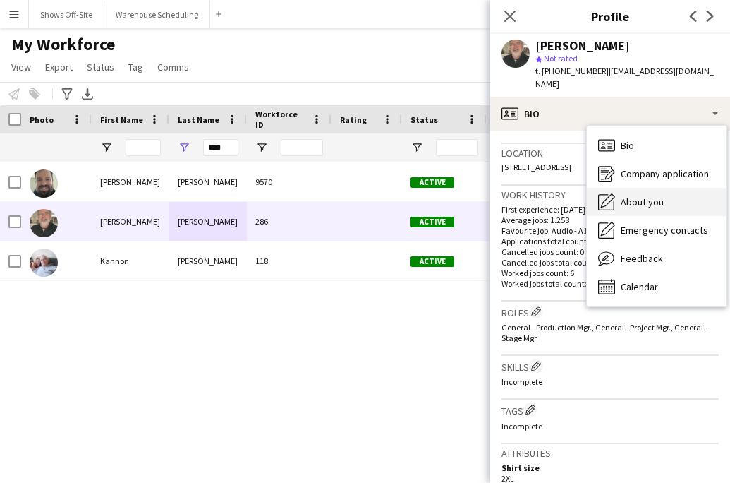
click at [631, 195] on span "About you" at bounding box center [642, 201] width 43 height 13
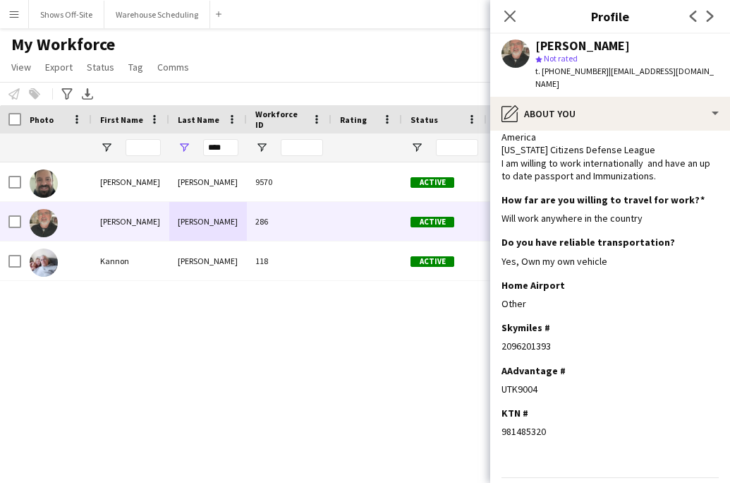
scroll to position [152, 0]
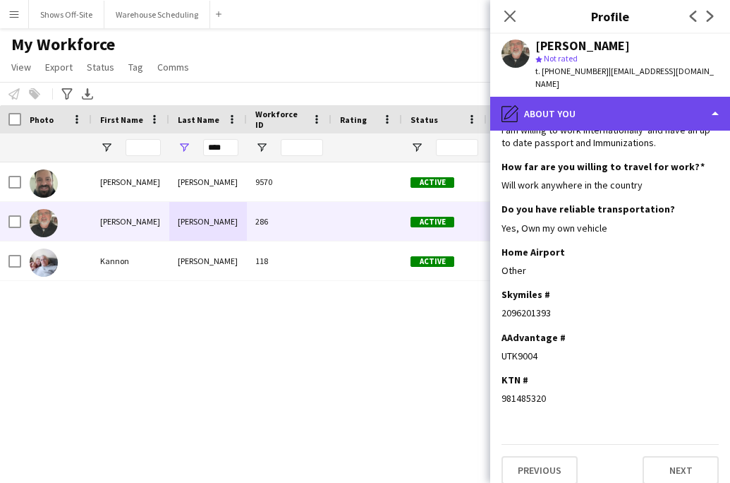
click at [582, 106] on div "pencil4 About you" at bounding box center [610, 114] width 240 height 34
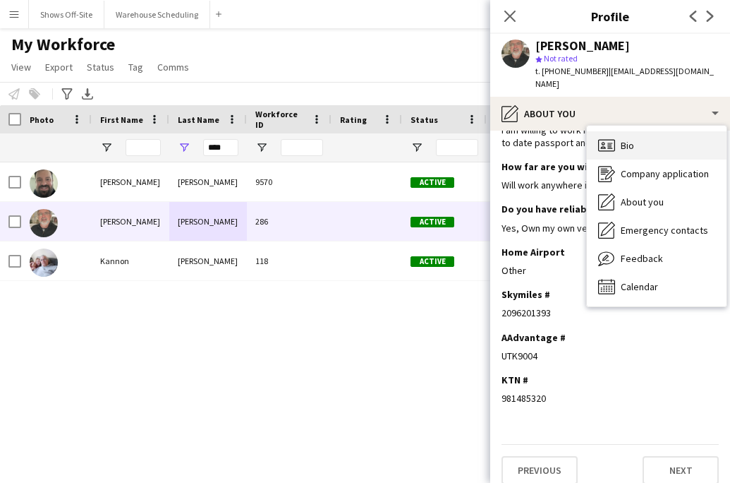
click at [619, 135] on div "Bio Bio" at bounding box center [657, 145] width 140 height 28
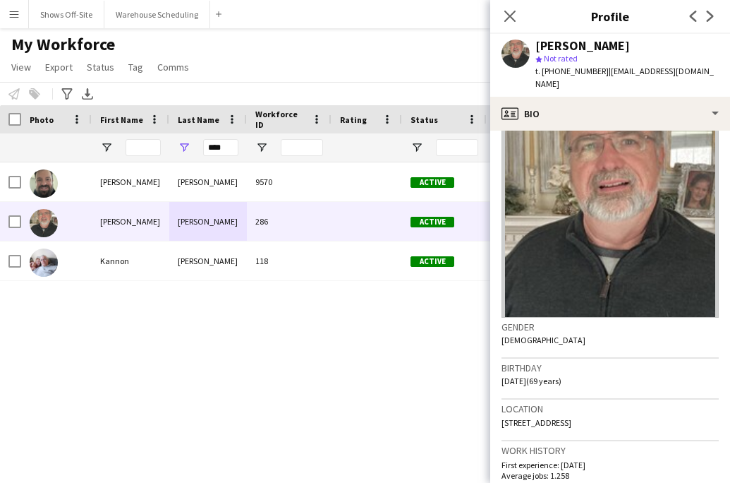
scroll to position [37, 0]
drag, startPoint x: 633, startPoint y: 408, endPoint x: 468, endPoint y: 408, distance: 165.1
click at [466, 408] on body "Menu Boards Boards Boards All jobs Status Workforce Workforce My Workforce Recr…" at bounding box center [365, 241] width 730 height 483
drag, startPoint x: 629, startPoint y: 407, endPoint x: 501, endPoint y: 405, distance: 128.4
click at [501, 405] on app-crew-profile-bio "Gender Male Birthday 07-07-1956 (69 years) Location 3001 Link Road, Lynchburg, …" at bounding box center [610, 307] width 240 height 352
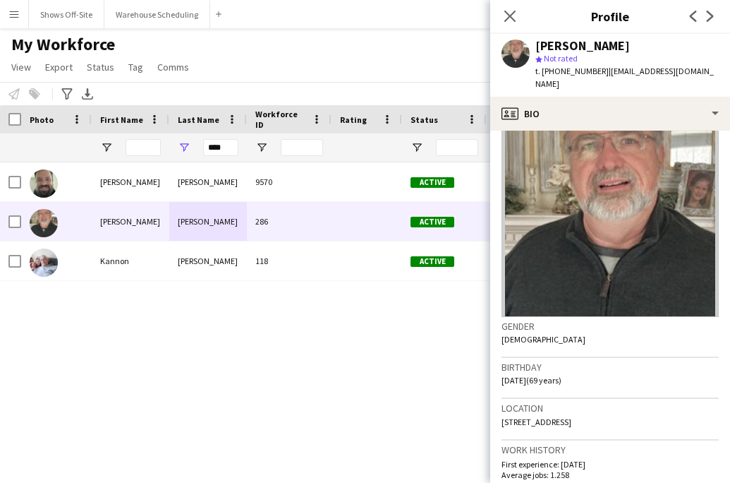
copy span "3001 Link Road, Lynchburg, 24503"
drag, startPoint x: 229, startPoint y: 147, endPoint x: 155, endPoint y: 147, distance: 73.4
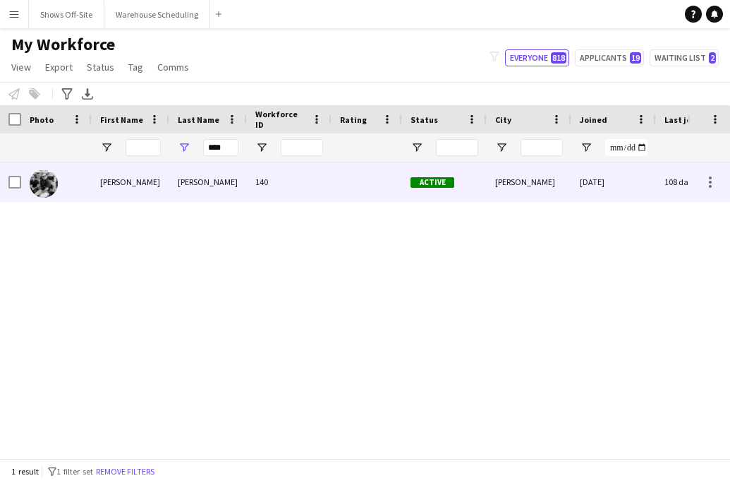
click at [176, 176] on div "Ranahan" at bounding box center [208, 181] width 78 height 39
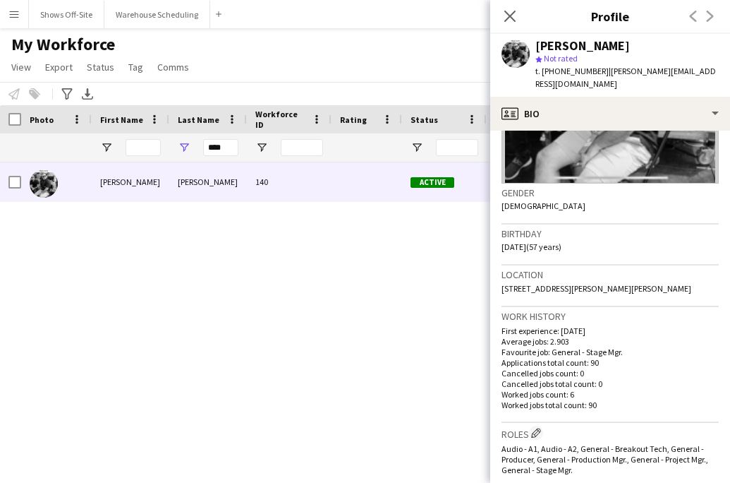
scroll to position [171, 0]
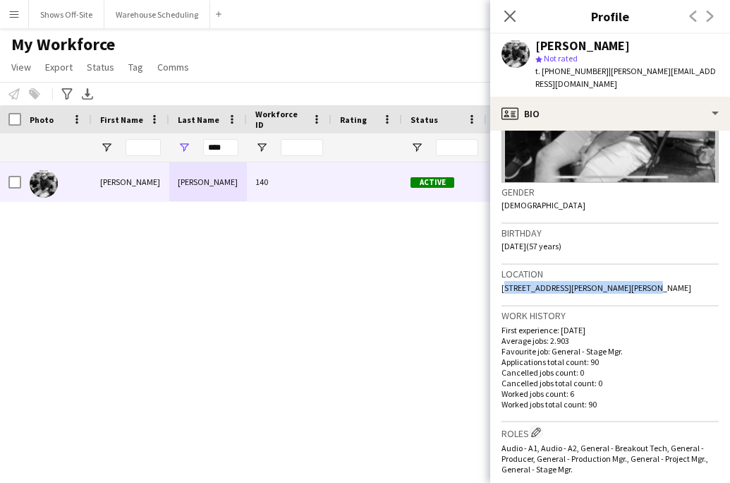
drag, startPoint x: 638, startPoint y: 277, endPoint x: 501, endPoint y: 276, distance: 136.9
click at [500, 276] on app-crew-profile-bio "Gender Male Birthday 02-05-1968 (57 years) Location 3148 Lindberg Road, Anderso…" at bounding box center [610, 307] width 240 height 352
copy span "3148 Lindberg Road, Anderson, 46012"
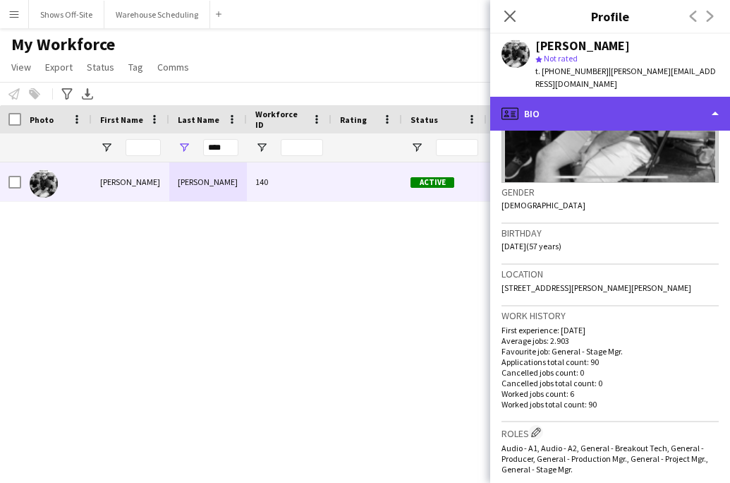
click at [600, 102] on div "profile Bio" at bounding box center [610, 114] width 240 height 34
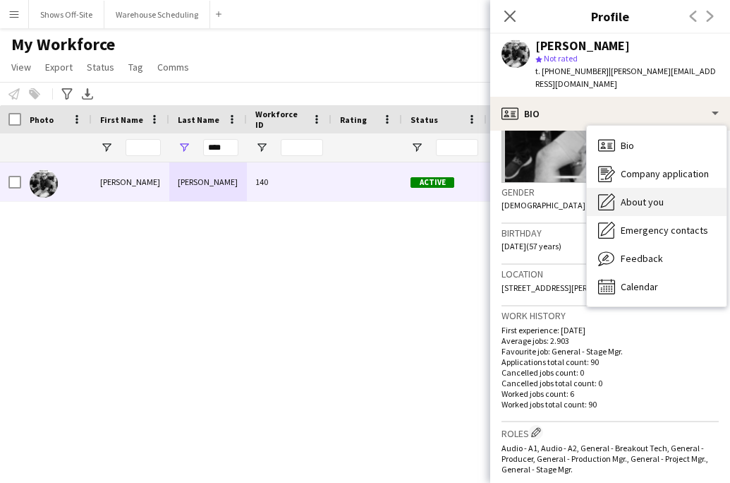
click at [626, 195] on span "About you" at bounding box center [642, 201] width 43 height 13
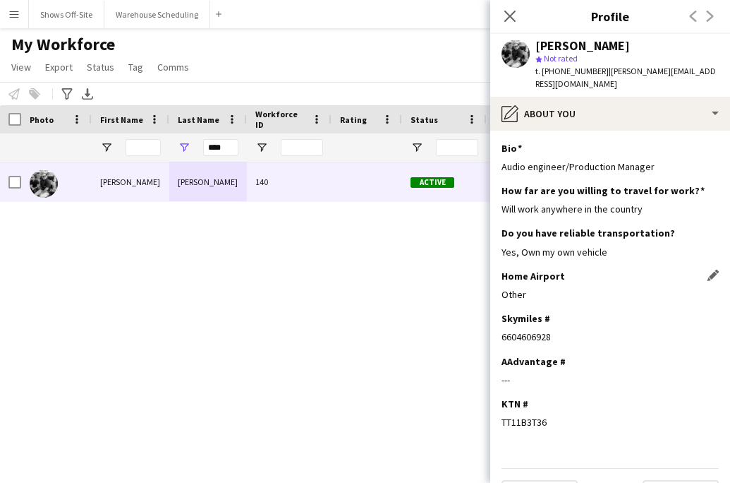
scroll to position [24, 0]
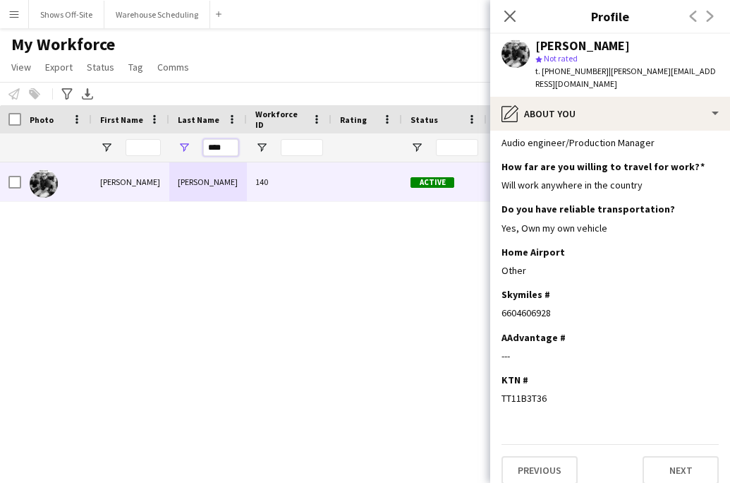
click at [226, 140] on input "****" at bounding box center [220, 147] width 35 height 17
drag, startPoint x: 227, startPoint y: 145, endPoint x: 157, endPoint y: 145, distance: 69.8
type input "*"
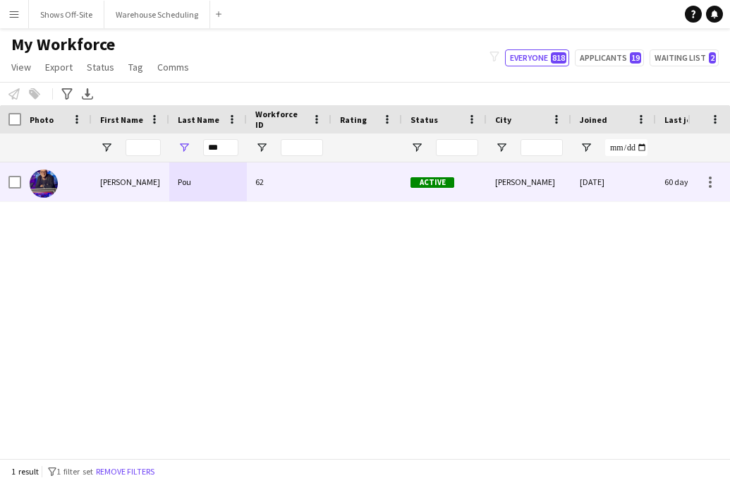
click at [193, 183] on div "Pou" at bounding box center [208, 181] width 78 height 39
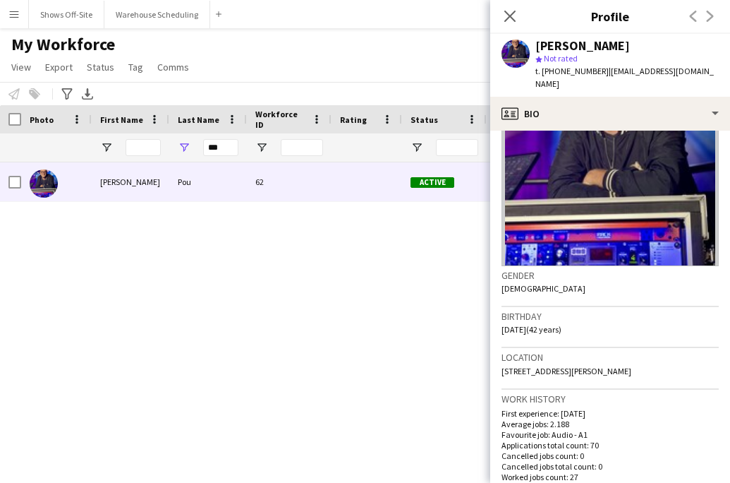
scroll to position [122, 0]
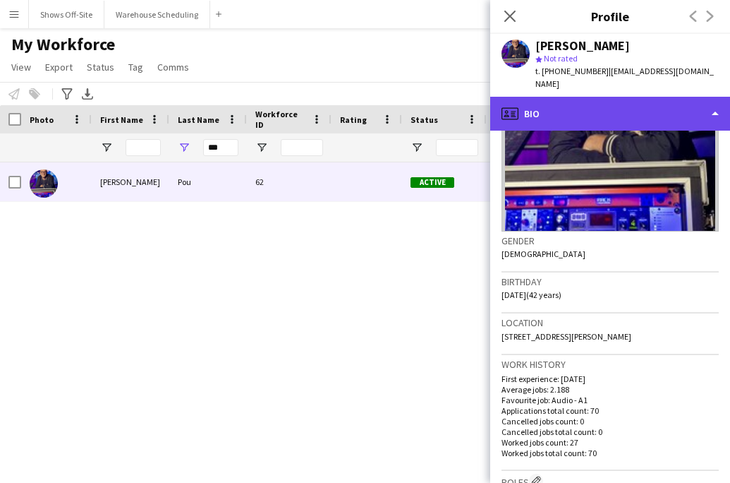
click at [607, 103] on div "profile Bio" at bounding box center [610, 114] width 240 height 34
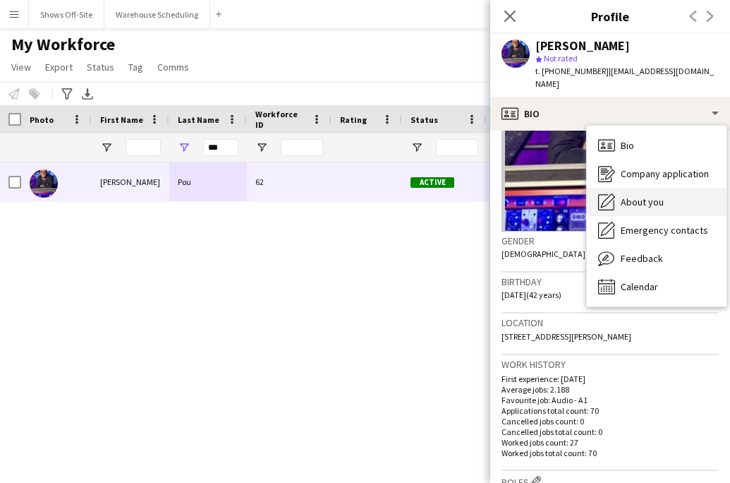
click at [637, 195] on span "About you" at bounding box center [642, 201] width 43 height 13
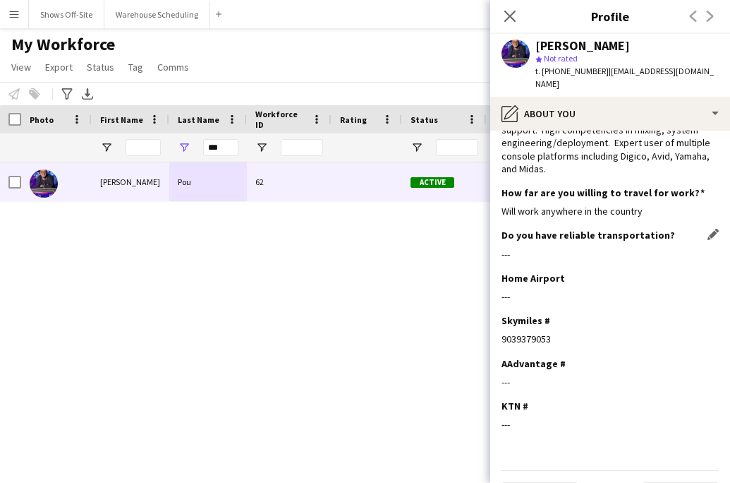
scroll to position [88, 0]
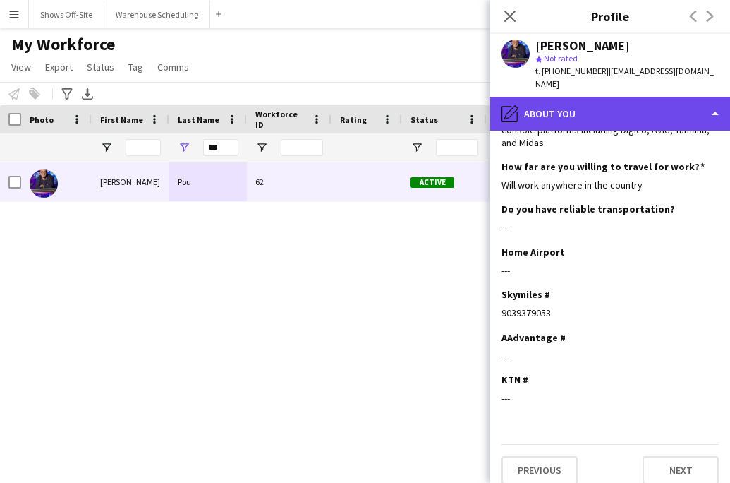
click at [598, 98] on div "pencil4 About you" at bounding box center [610, 114] width 240 height 34
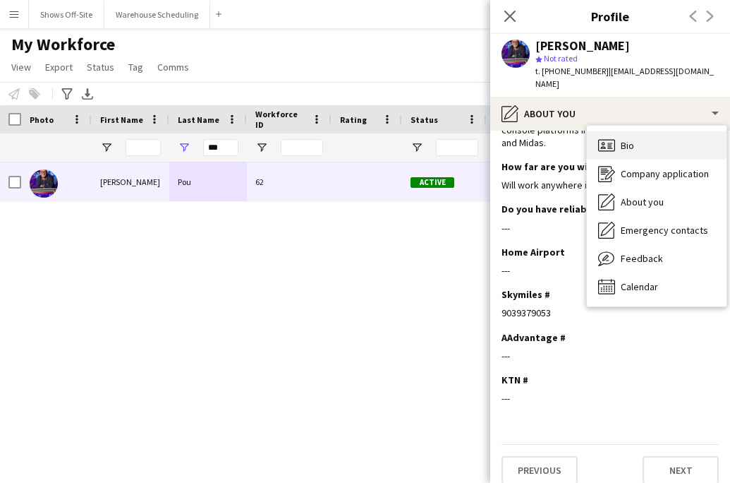
click at [610, 137] on icon "Bio" at bounding box center [606, 145] width 17 height 17
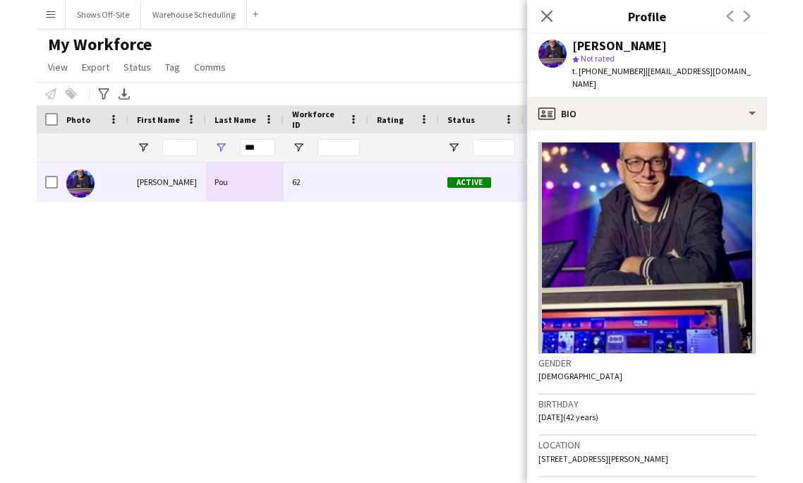
scroll to position [36, 0]
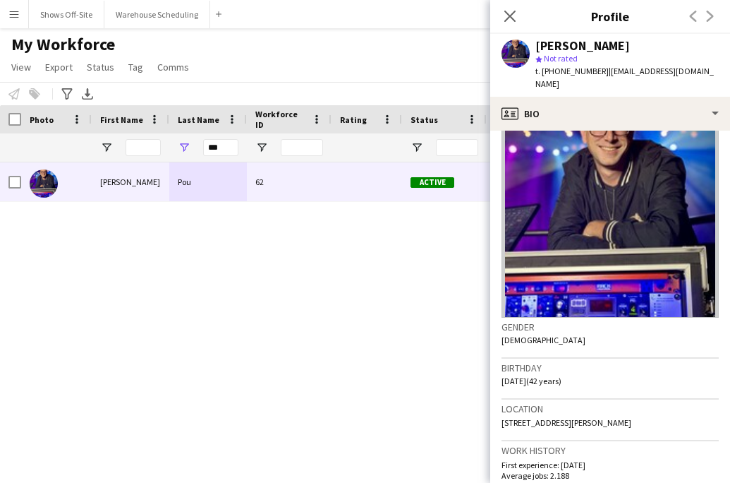
drag, startPoint x: 638, startPoint y: 412, endPoint x: 502, endPoint y: 411, distance: 136.2
click at [502, 411] on div "Location 120 Meadowlark Court, Bogart, 30622" at bounding box center [610, 419] width 217 height 41
copy span "120 Meadowlark Court, Bogart, 30622"
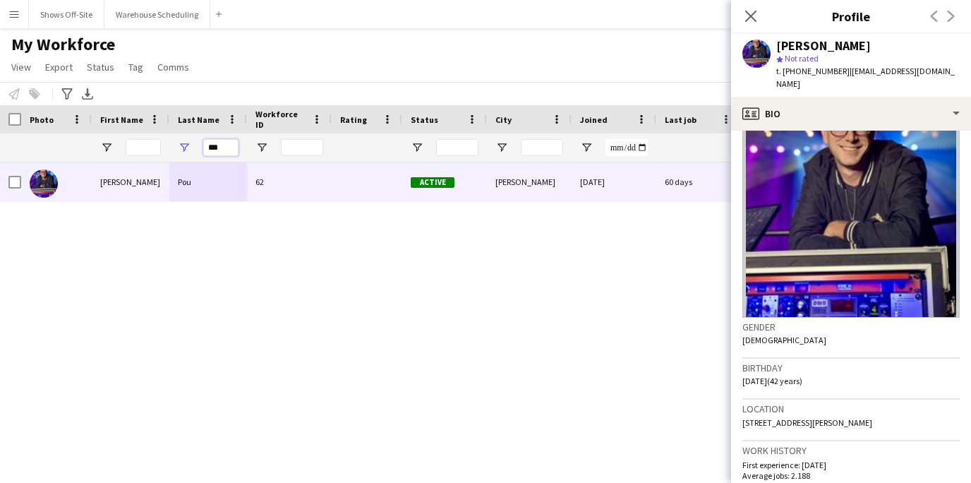
drag, startPoint x: 217, startPoint y: 150, endPoint x: 169, endPoint y: 148, distance: 48.7
click at [172, 150] on div "***" at bounding box center [208, 147] width 78 height 28
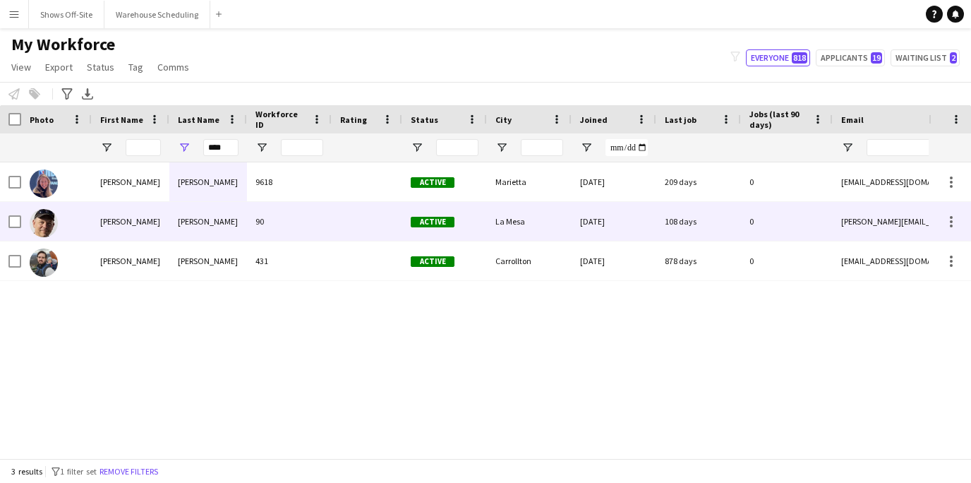
click at [174, 214] on div "Hammond" at bounding box center [208, 221] width 78 height 39
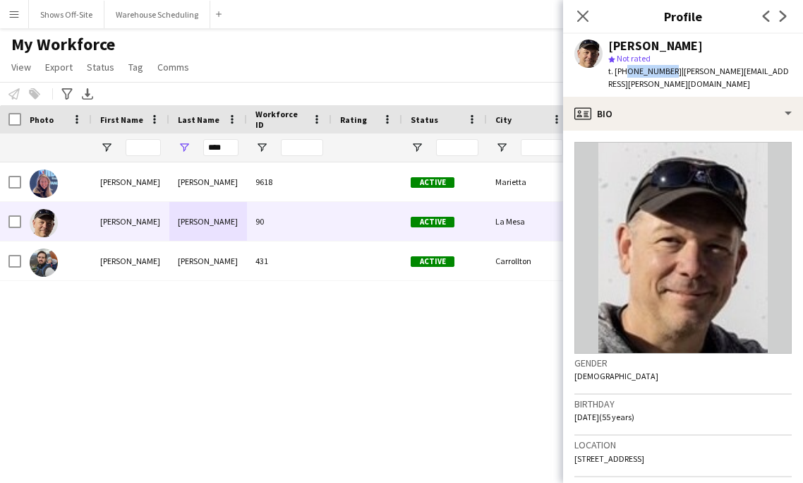
drag, startPoint x: 623, startPoint y: 73, endPoint x: 665, endPoint y: 73, distance: 41.6
click at [665, 73] on span "t. +16195922111" at bounding box center [644, 71] width 73 height 11
copy span "6195922111"
drag, startPoint x: 232, startPoint y: 150, endPoint x: 176, endPoint y: 150, distance: 56.4
click at [176, 150] on div "****" at bounding box center [208, 147] width 78 height 28
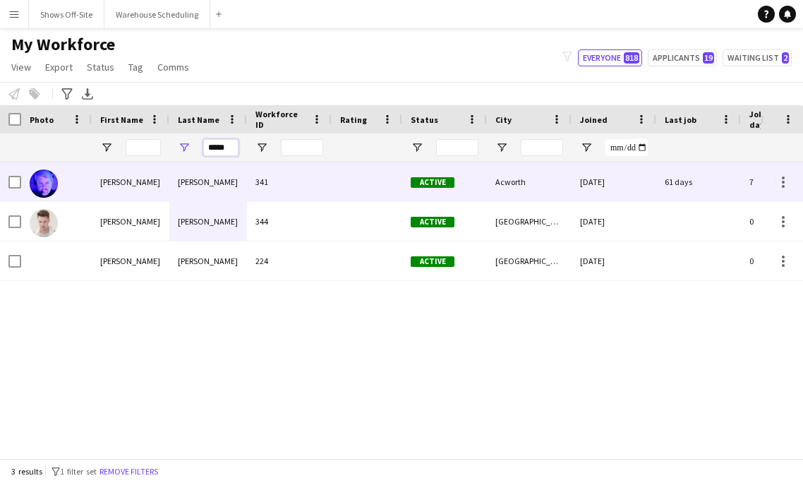
type input "*****"
click at [176, 169] on div "Thompson" at bounding box center [208, 181] width 78 height 39
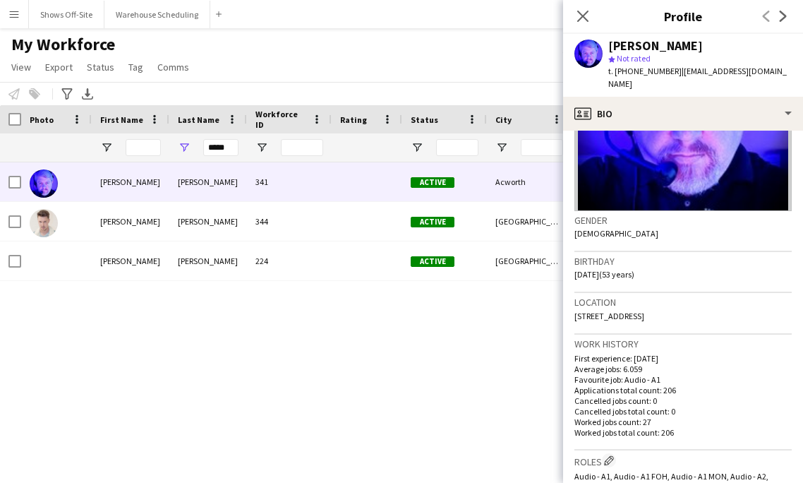
scroll to position [159, 0]
